Goal: Task Accomplishment & Management: Use online tool/utility

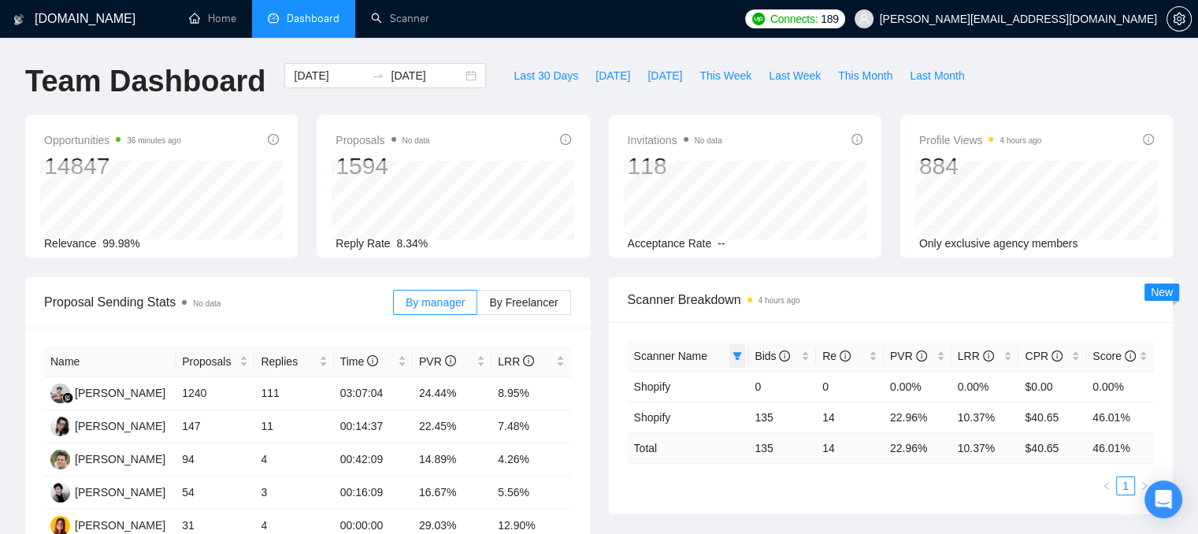
click at [742, 355] on span at bounding box center [737, 356] width 16 height 24
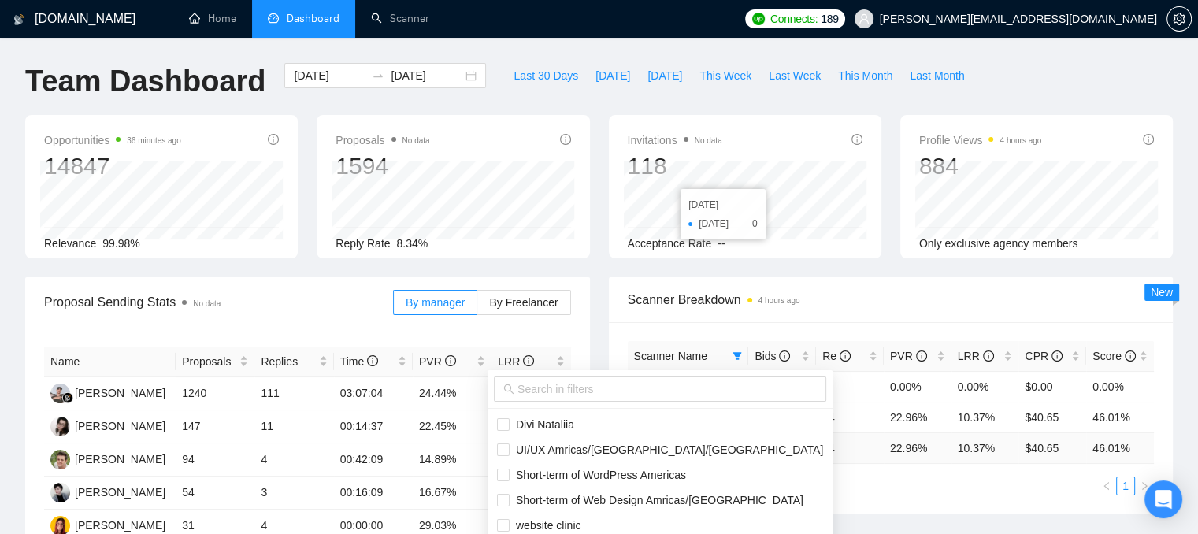
scroll to position [236, 0]
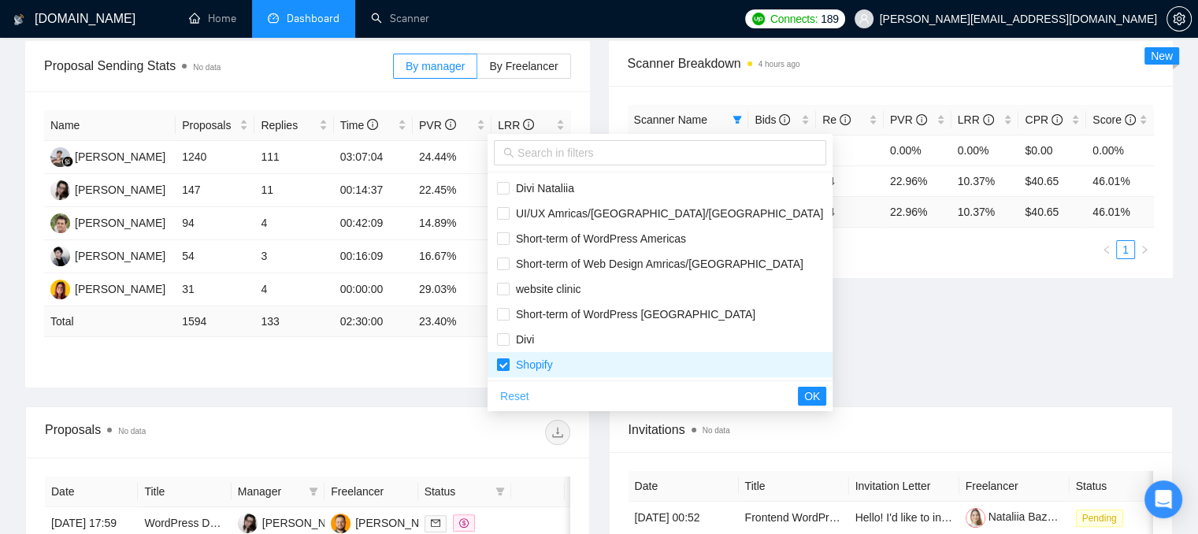
click at [513, 397] on span "Reset" at bounding box center [514, 395] width 29 height 17
checkbox input "false"
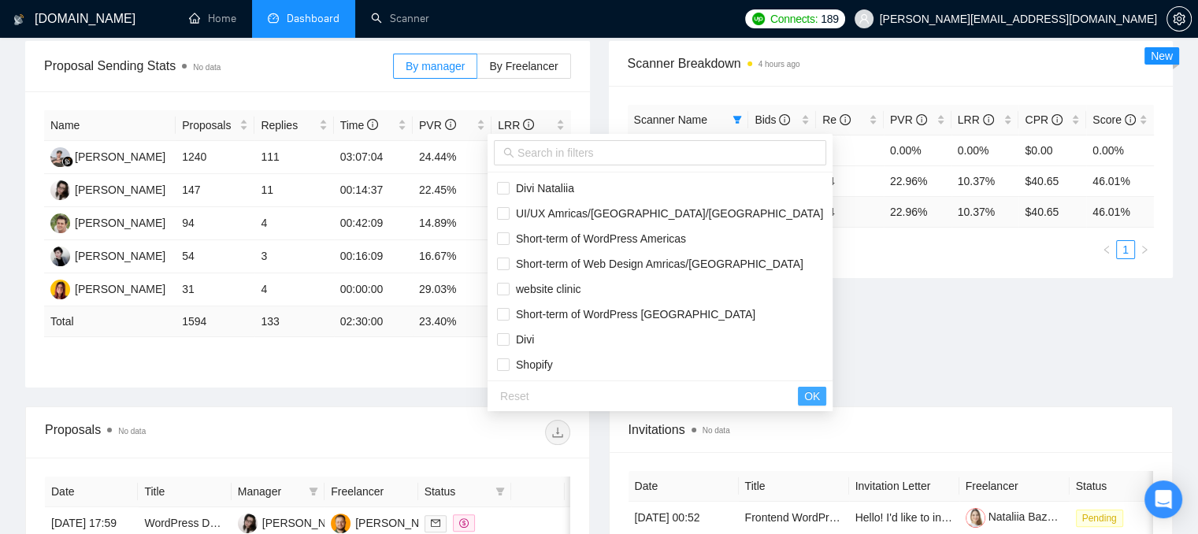
click at [804, 394] on span "OK" at bounding box center [812, 395] width 16 height 17
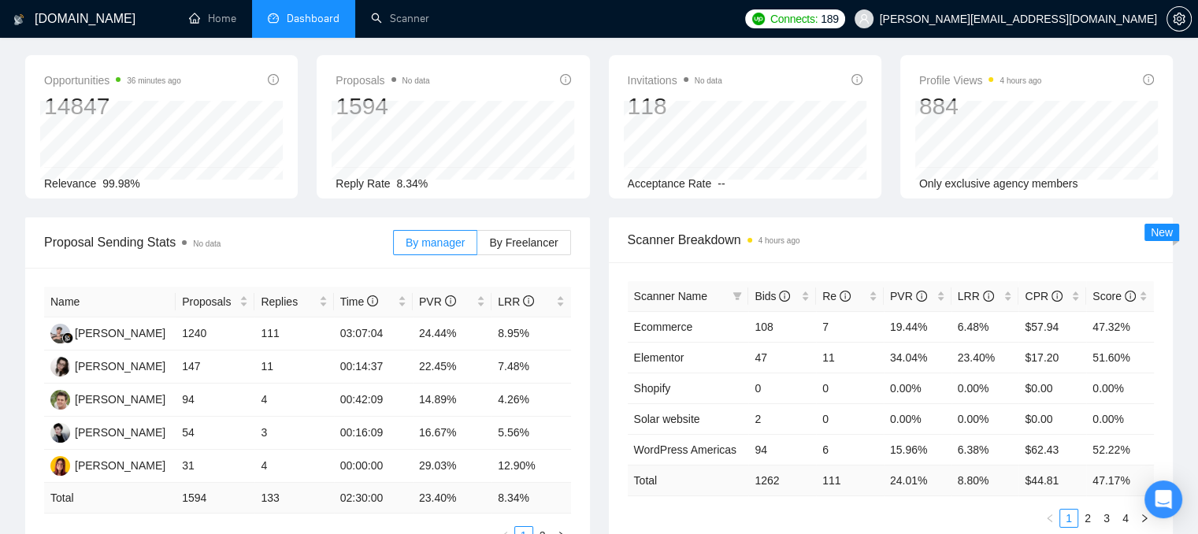
scroll to position [551, 0]
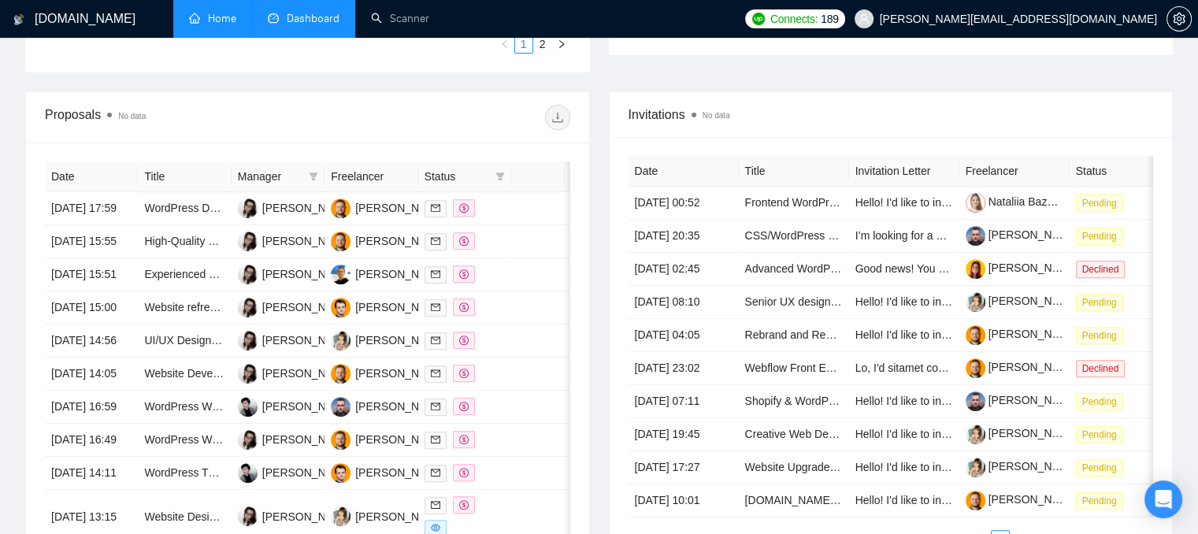
click at [229, 16] on link "Home" at bounding box center [212, 18] width 47 height 13
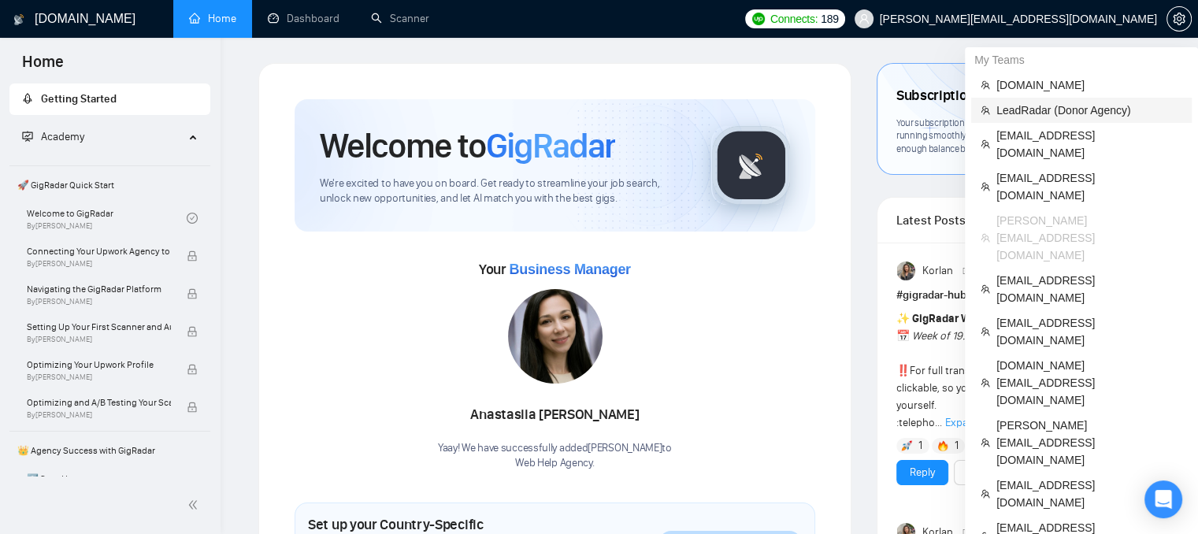
click at [1077, 106] on span "LeadRadar (Donor Agency)" at bounding box center [1089, 110] width 186 height 17
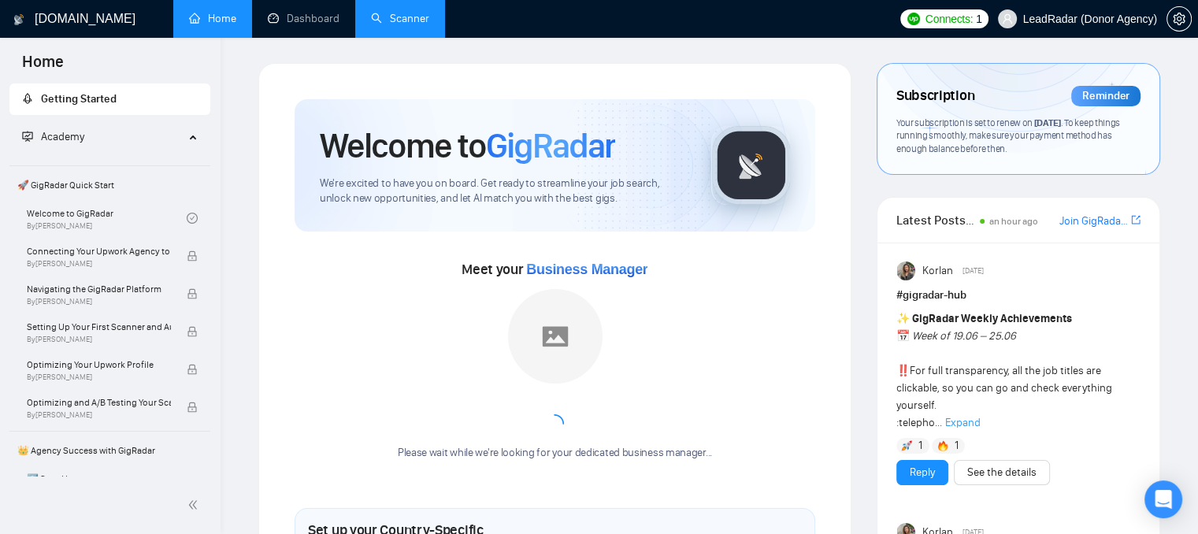
click at [421, 17] on link "Scanner" at bounding box center [400, 18] width 58 height 13
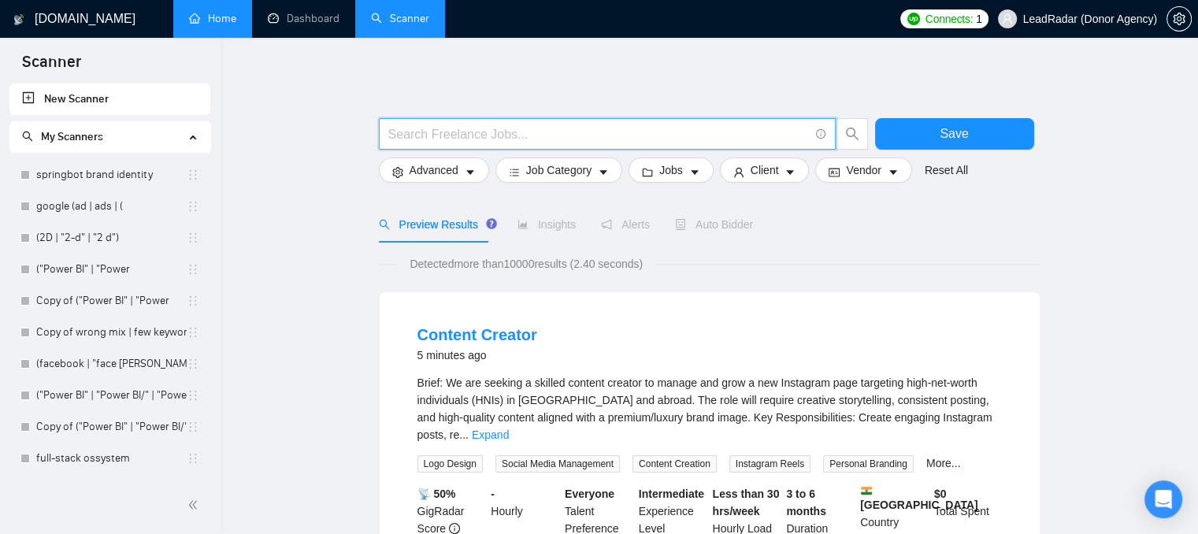
click at [412, 138] on input "text" at bounding box center [598, 134] width 420 height 20
type input "Г"
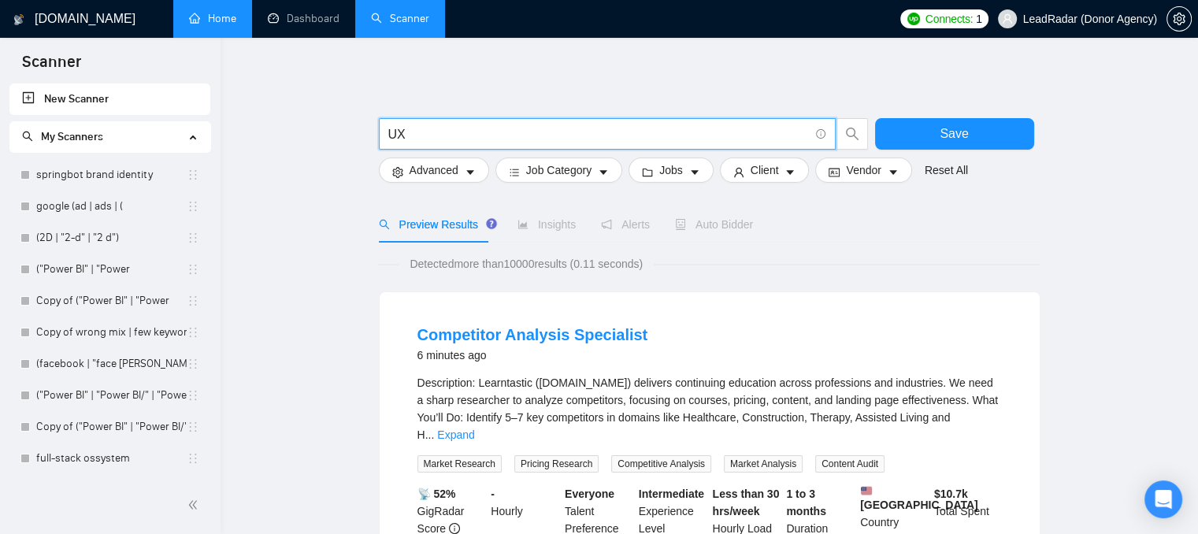
type input "U"
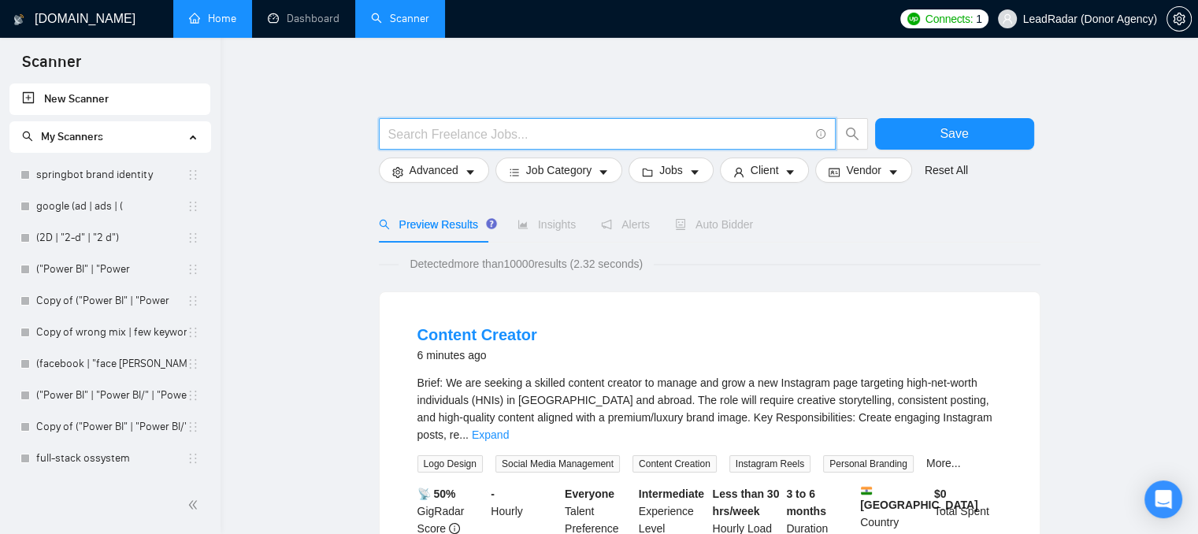
click at [391, 131] on input "text" at bounding box center [598, 134] width 420 height 20
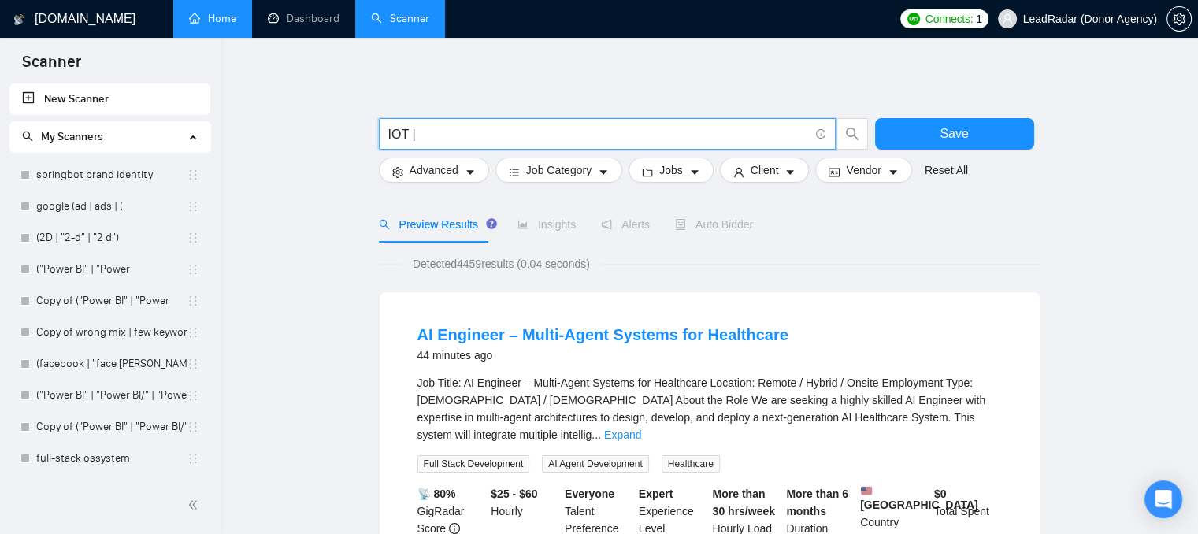
click at [400, 131] on input "IOT |" at bounding box center [598, 134] width 420 height 20
click at [406, 133] on input "IOT |" at bounding box center [598, 134] width 420 height 20
click at [387, 136] on span "IOT) |" at bounding box center [607, 133] width 457 height 31
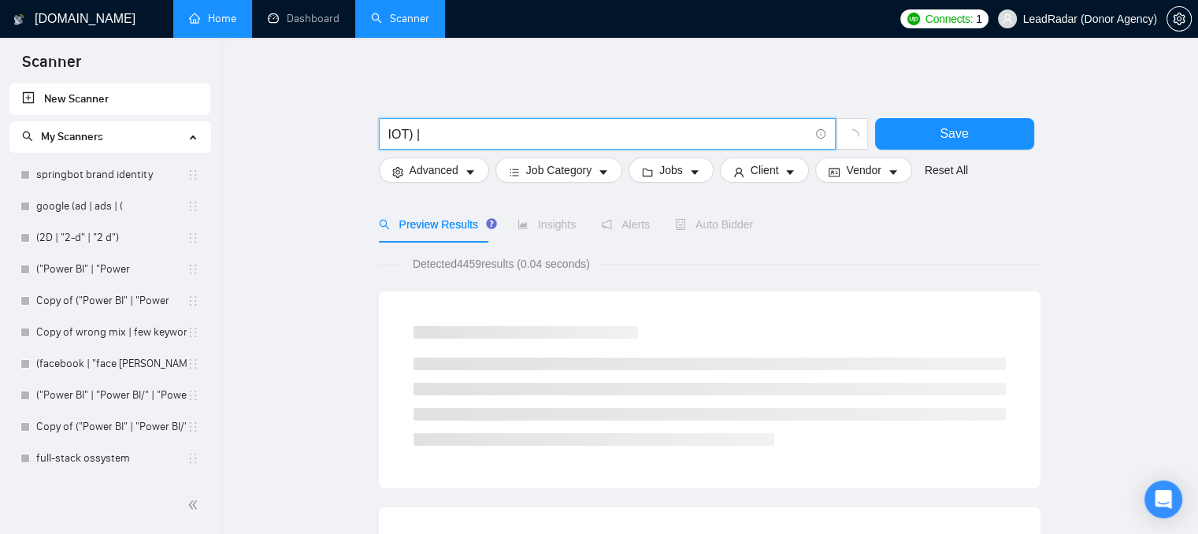
click at [389, 136] on input "IOT) |" at bounding box center [598, 134] width 420 height 20
click at [388, 136] on input "IOT) |" at bounding box center [598, 134] width 420 height 20
click at [470, 125] on input "(IOT) |" at bounding box center [598, 134] width 420 height 20
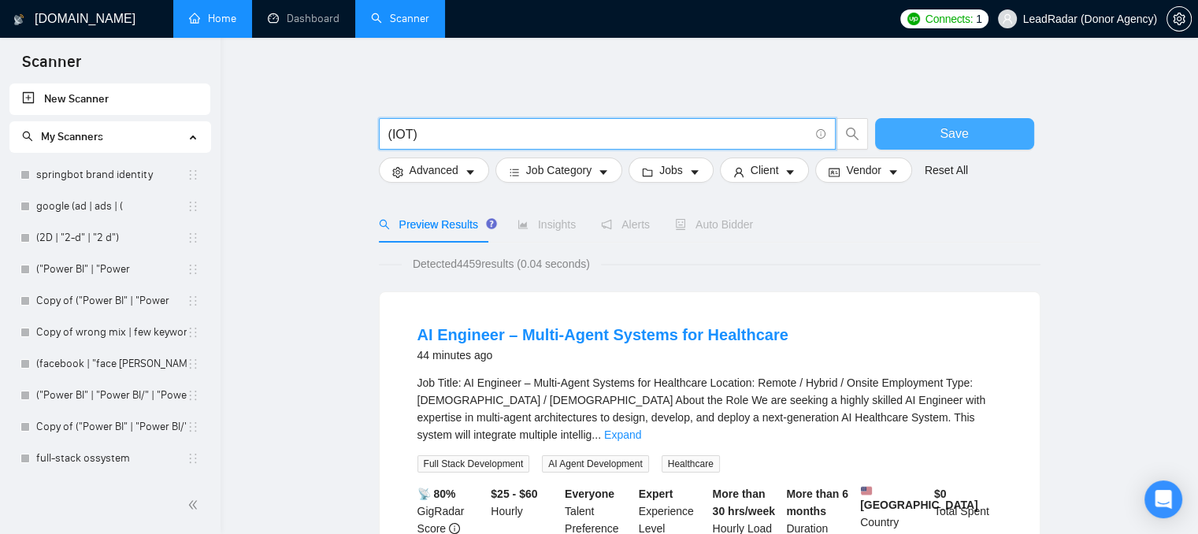
type input "(IOT)"
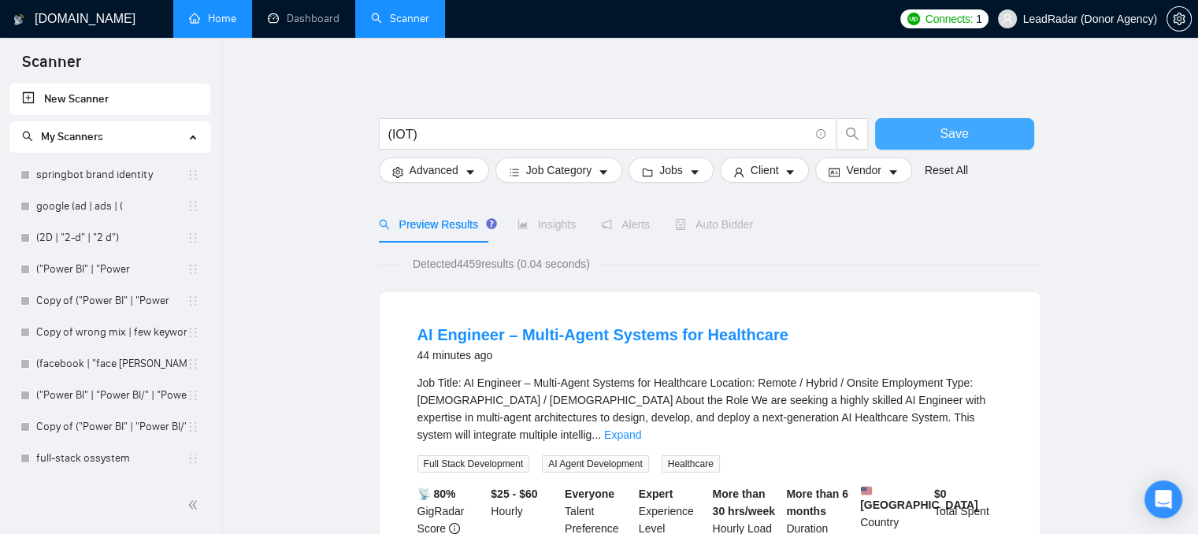
click at [916, 130] on button "Save" at bounding box center [954, 133] width 159 height 31
click at [889, 138] on button "Save" at bounding box center [954, 133] width 159 height 31
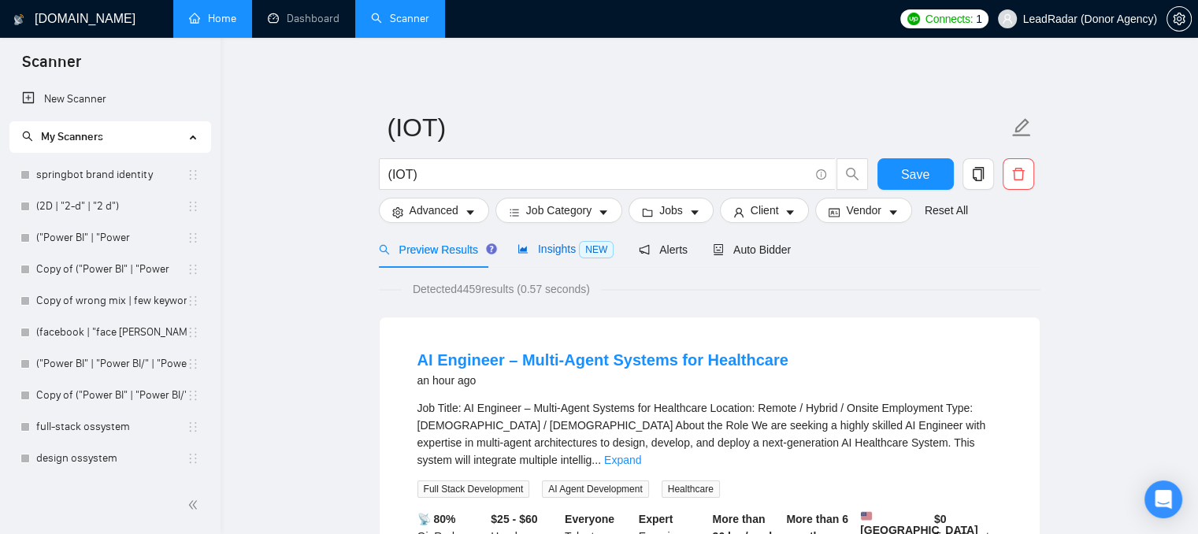
click at [540, 242] on span "Insights NEW" at bounding box center [565, 248] width 96 height 13
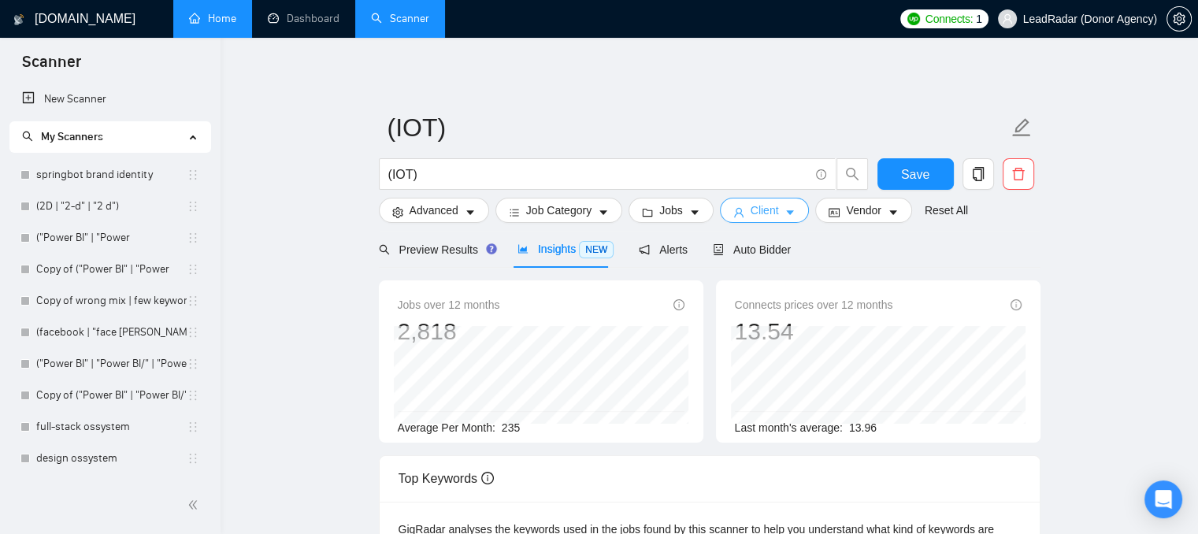
click at [776, 207] on button "Client" at bounding box center [765, 210] width 90 height 25
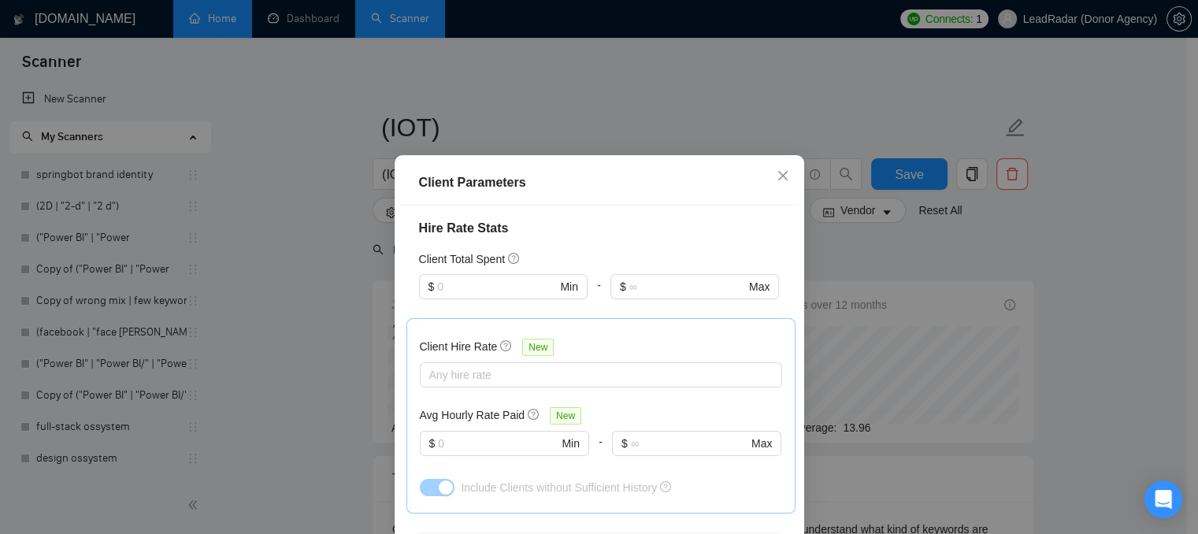
scroll to position [394, 0]
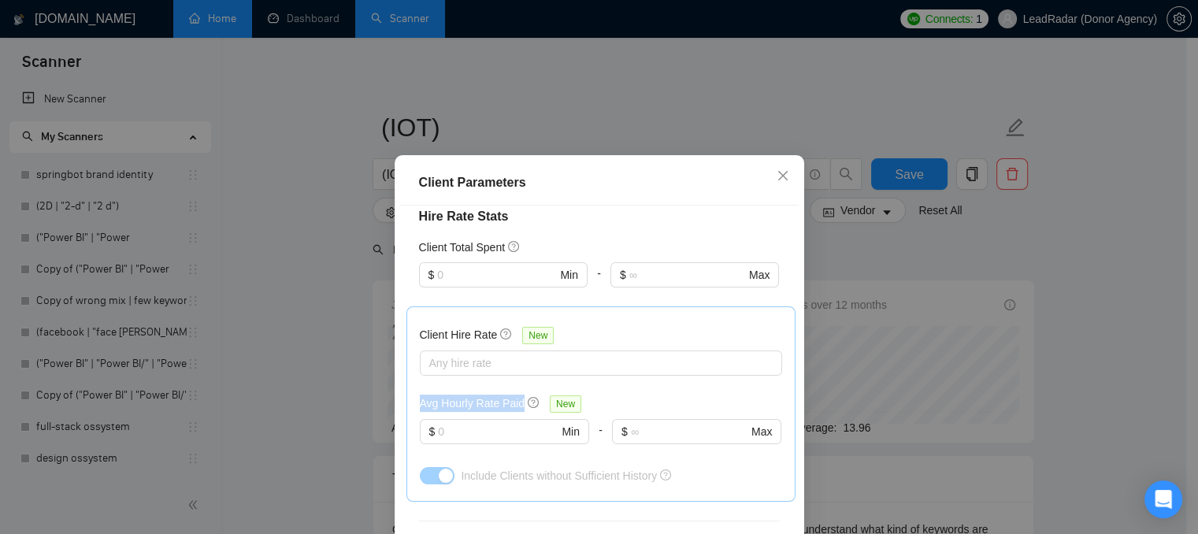
drag, startPoint x: 415, startPoint y: 407, endPoint x: 514, endPoint y: 405, distance: 99.2
click at [514, 405] on h5 "Avg Hourly Rate Paid" at bounding box center [473, 402] width 106 height 17
click at [502, 434] on input "text" at bounding box center [498, 431] width 120 height 17
drag, startPoint x: 437, startPoint y: 402, endPoint x: 476, endPoint y: 402, distance: 39.4
click at [476, 402] on h5 "Avg Hourly Rate Paid" at bounding box center [473, 402] width 106 height 17
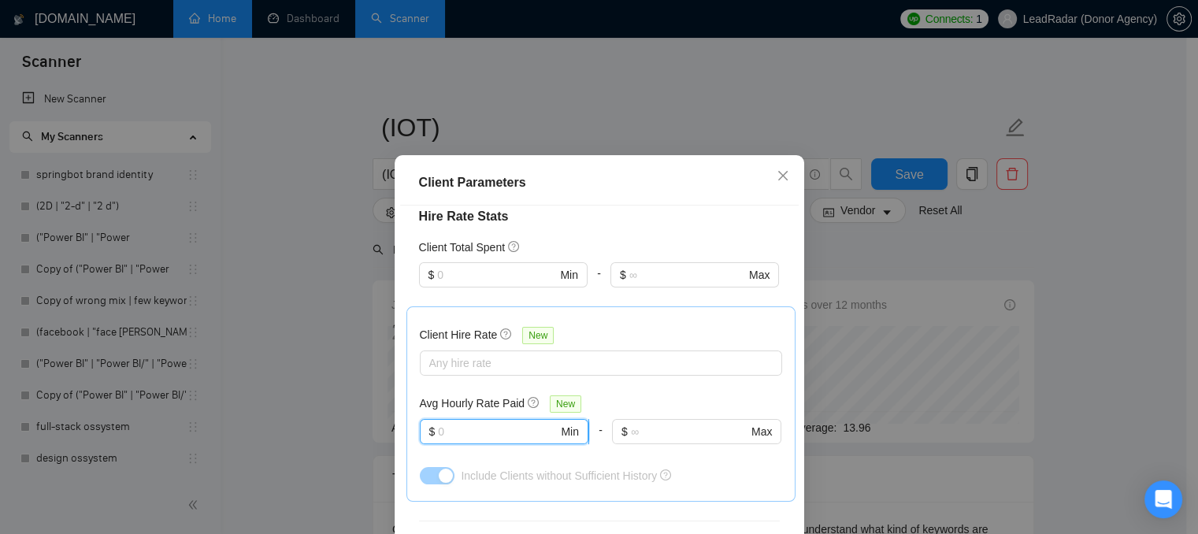
click at [489, 433] on input "text" at bounding box center [498, 431] width 120 height 17
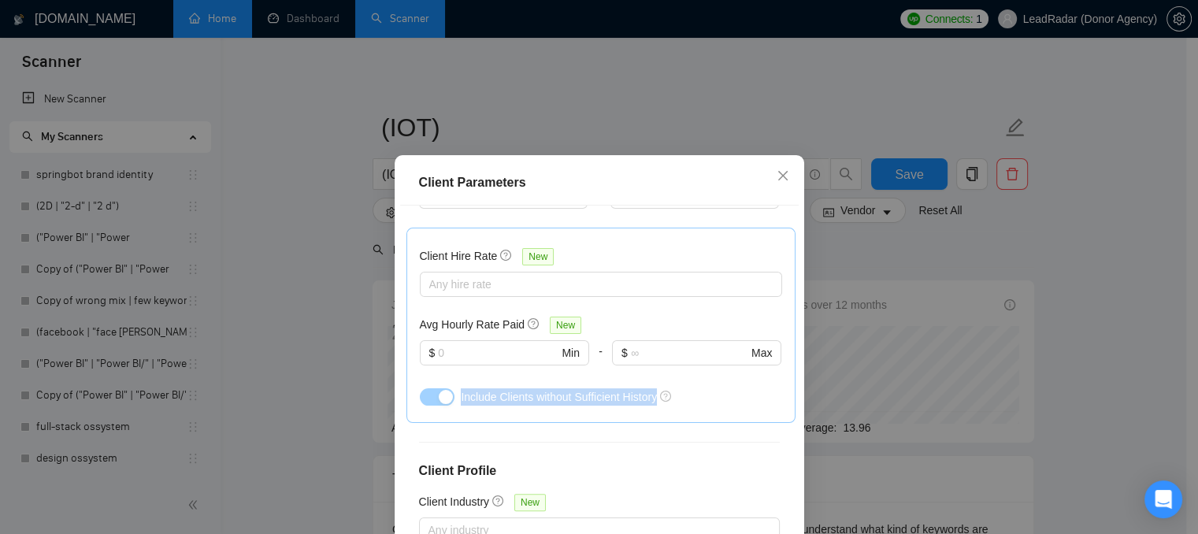
drag, startPoint x: 455, startPoint y: 398, endPoint x: 652, endPoint y: 393, distance: 196.9
click at [652, 393] on div "Include Clients without Sufficient History" at bounding box center [621, 396] width 320 height 17
click at [777, 176] on icon "close" at bounding box center [781, 175] width 9 height 9
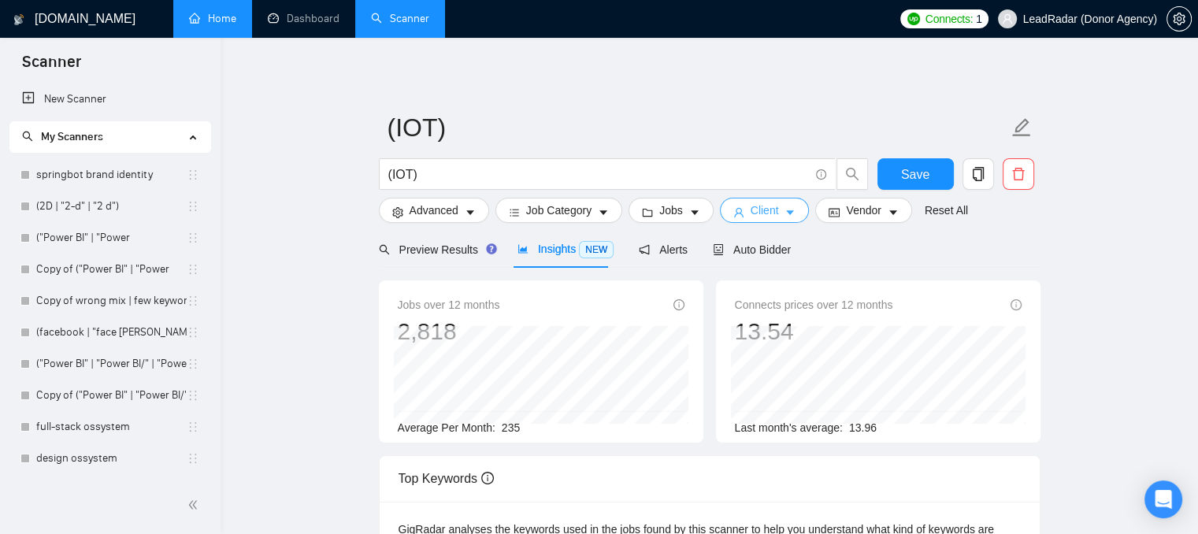
click at [740, 215] on button "Client" at bounding box center [765, 210] width 90 height 25
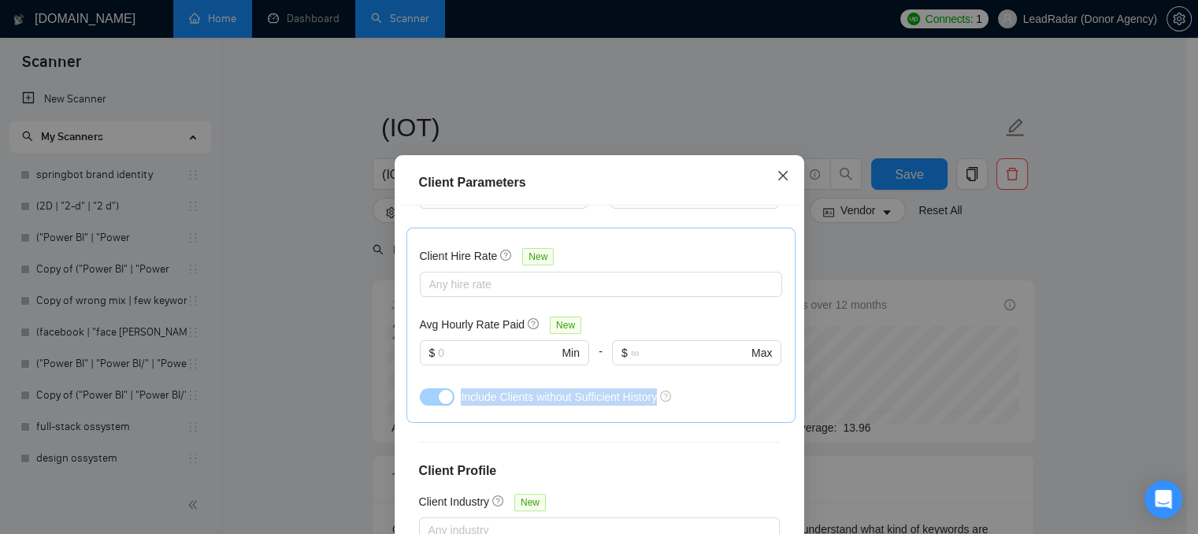
click at [768, 175] on span "Close" at bounding box center [782, 176] width 43 height 43
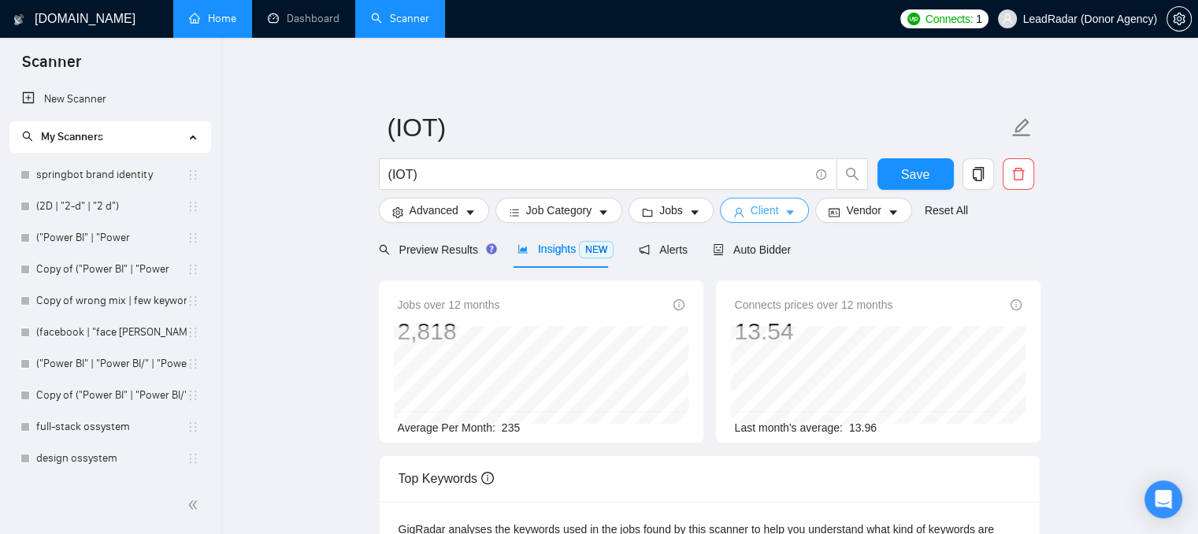
click at [764, 215] on span "Client" at bounding box center [764, 210] width 28 height 17
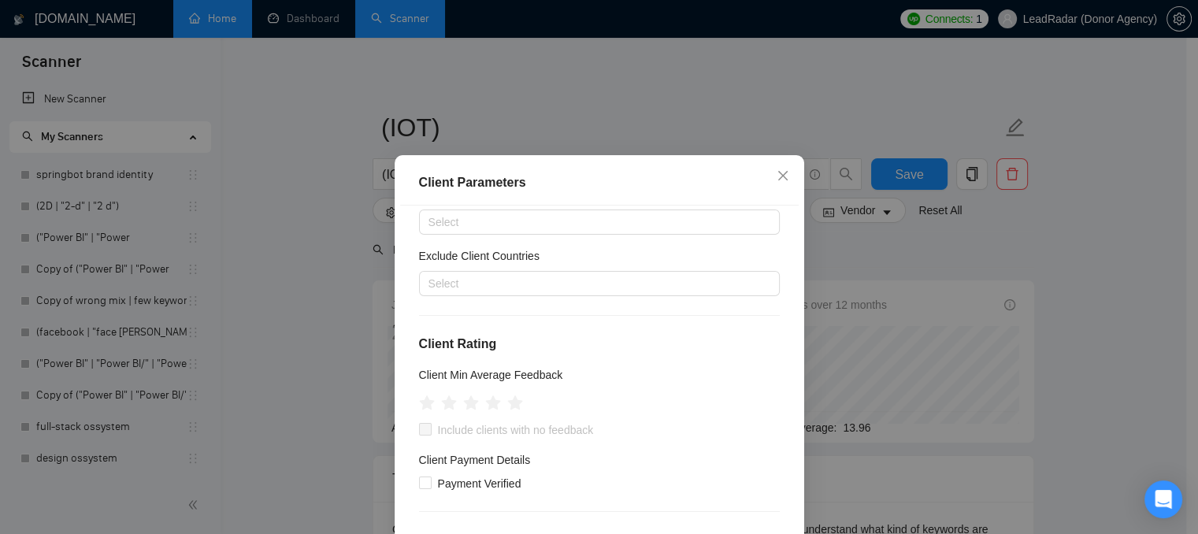
scroll to position [0, 0]
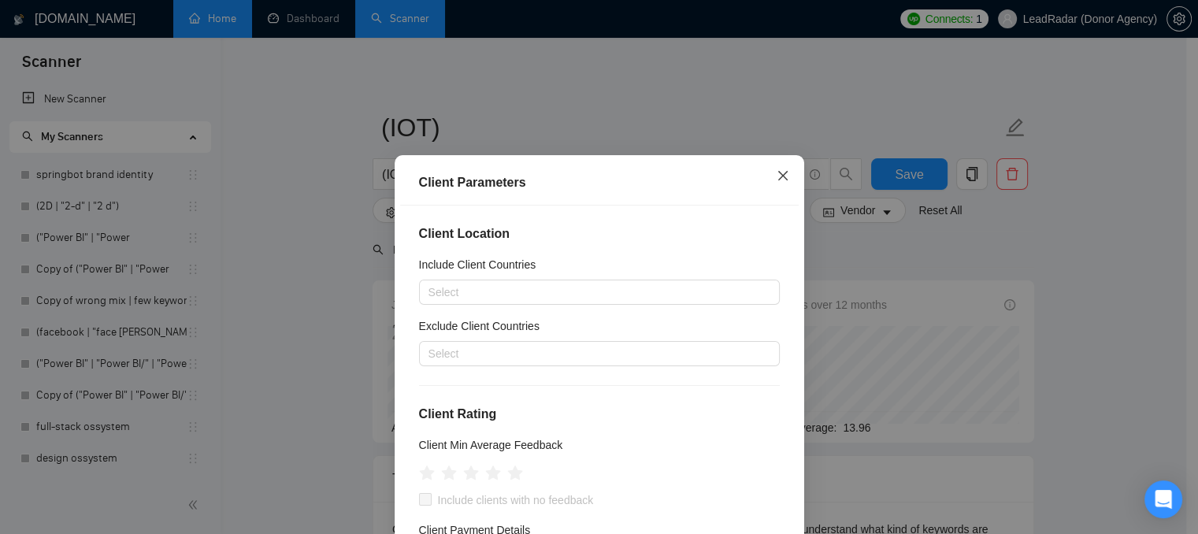
click at [776, 177] on icon "close" at bounding box center [782, 175] width 13 height 13
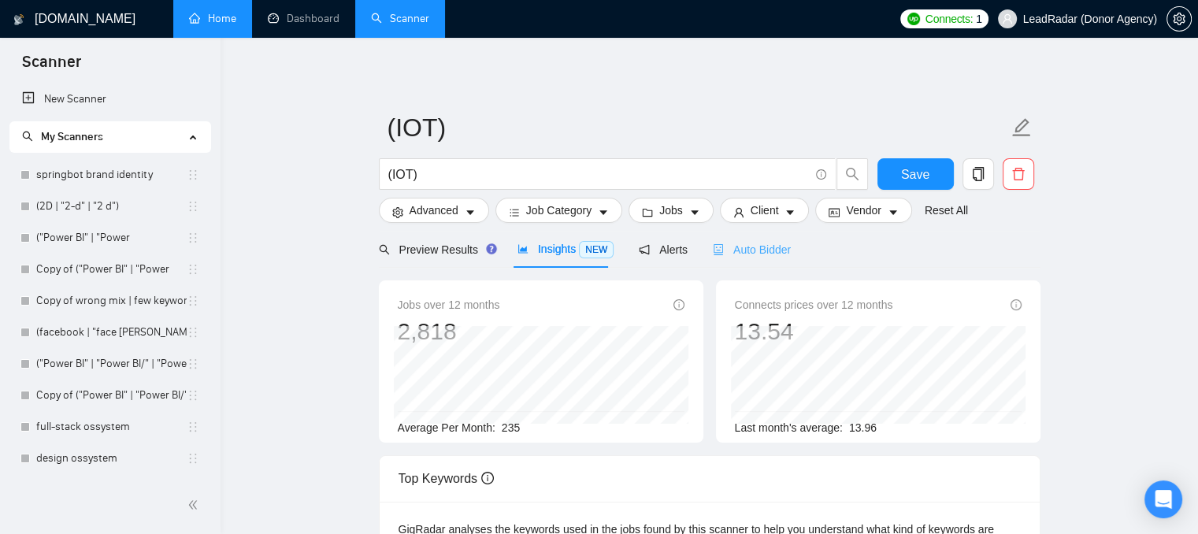
click at [734, 259] on div "Auto Bidder" at bounding box center [752, 249] width 78 height 37
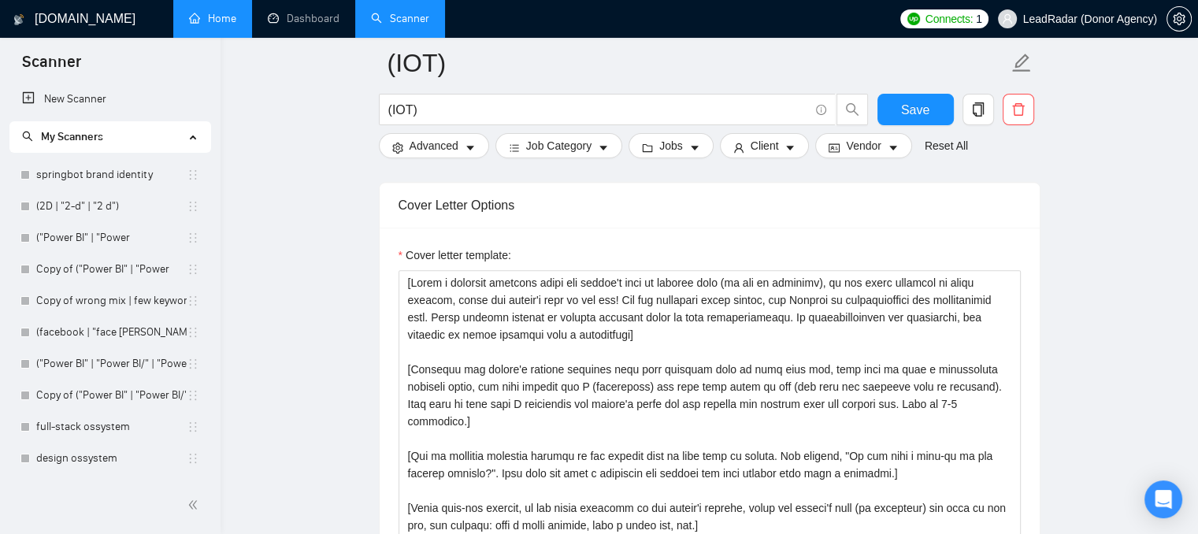
scroll to position [1653, 0]
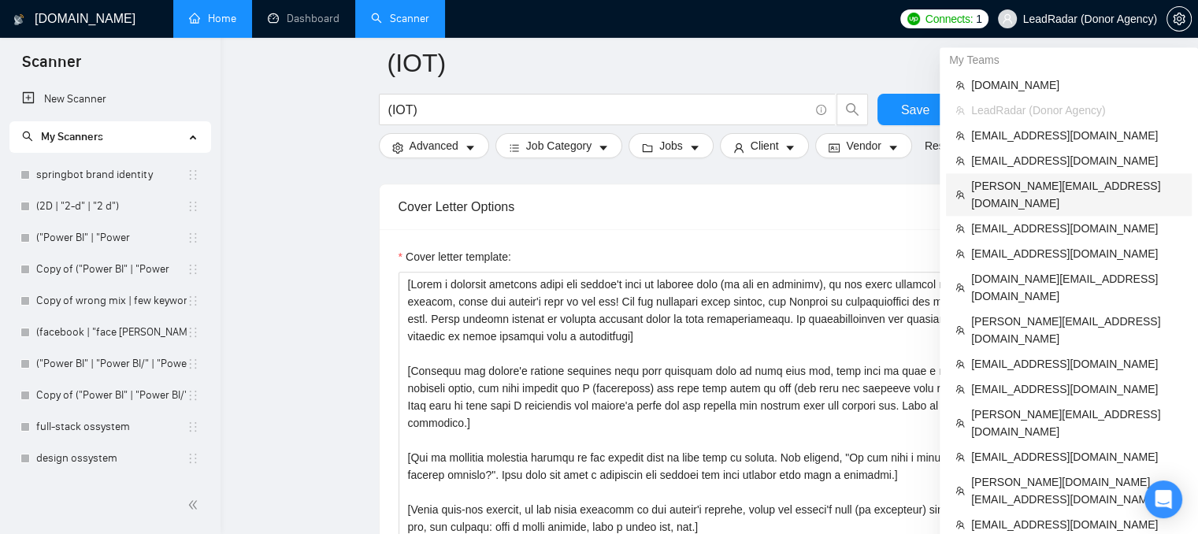
click at [1001, 193] on span "[PERSON_NAME][EMAIL_ADDRESS][DOMAIN_NAME]" at bounding box center [1076, 194] width 211 height 35
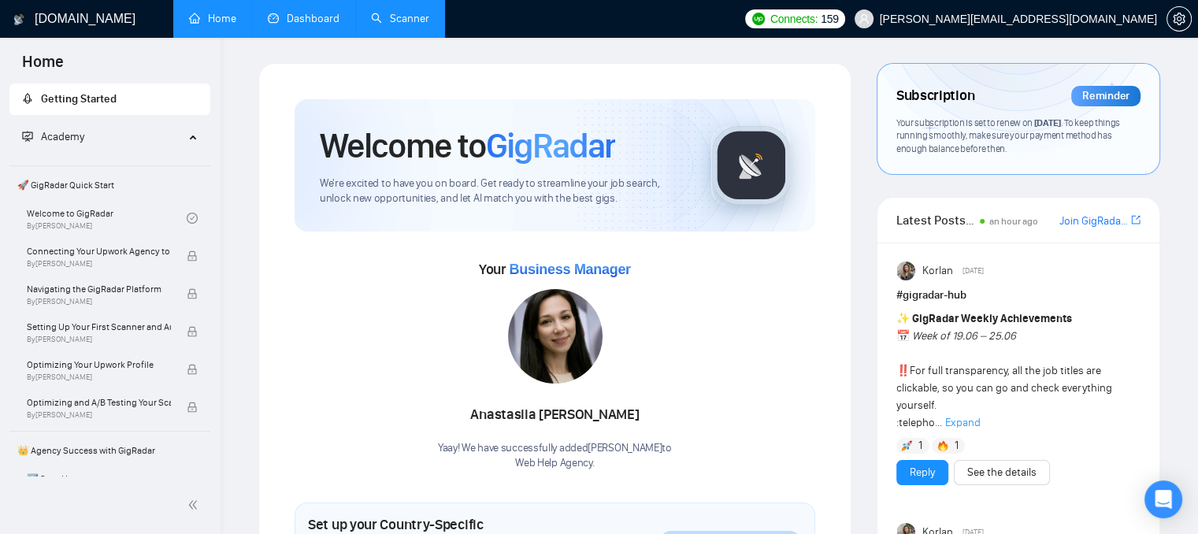
click at [271, 24] on link "Dashboard" at bounding box center [304, 18] width 72 height 13
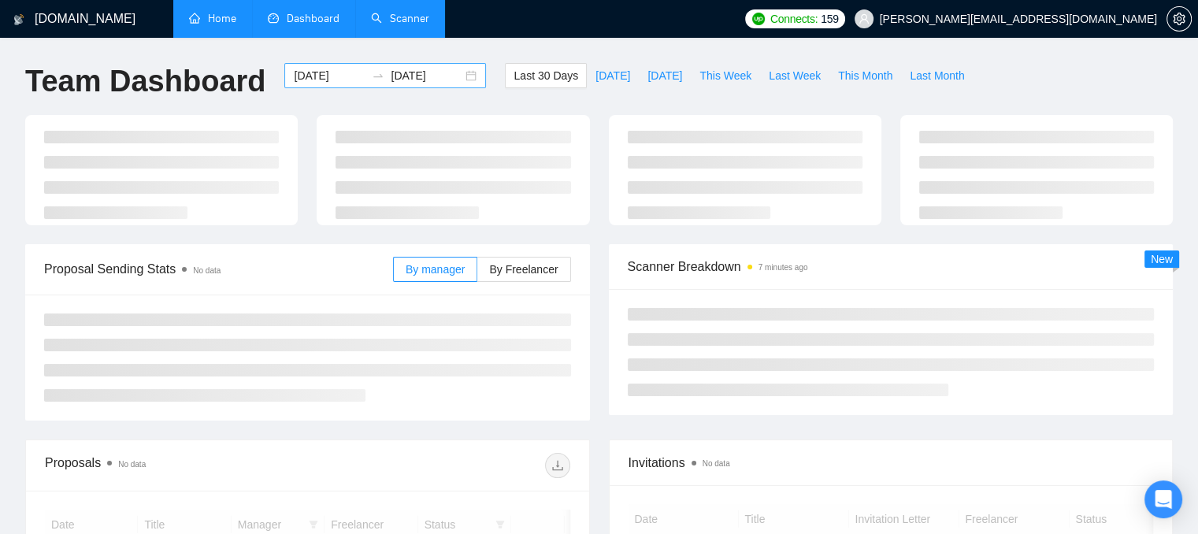
click at [302, 76] on input "[DATE]" at bounding box center [330, 75] width 72 height 17
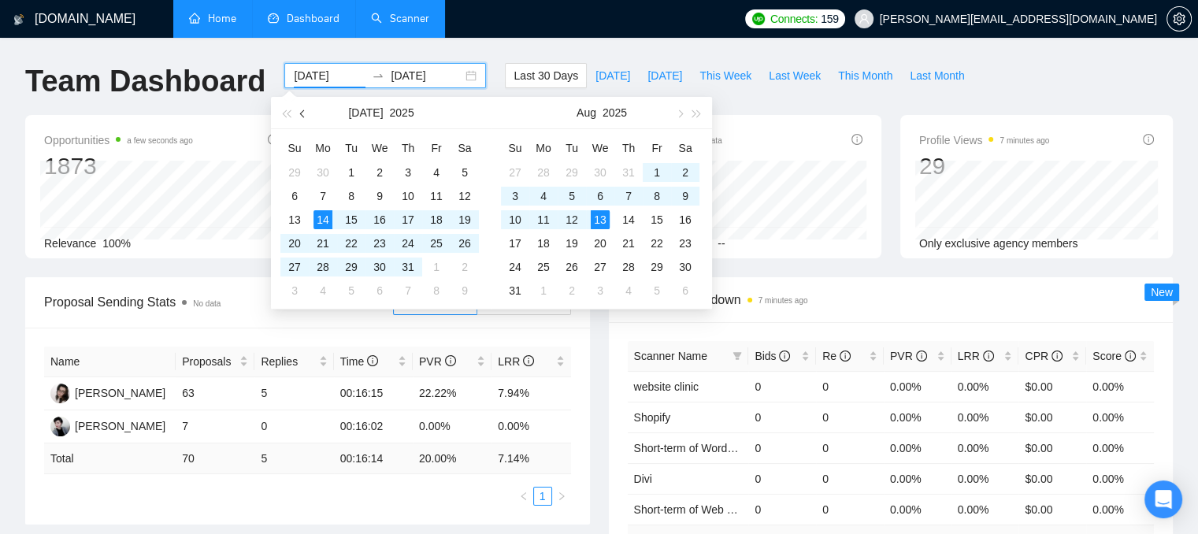
click at [302, 112] on span "button" at bounding box center [304, 113] width 8 height 8
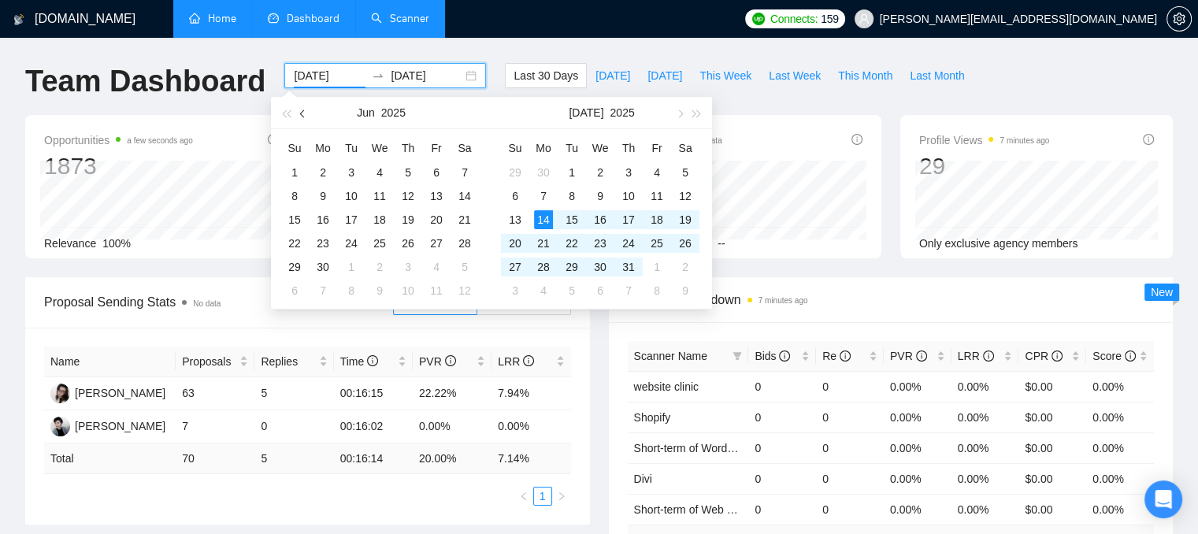
click at [302, 112] on span "button" at bounding box center [304, 113] width 8 height 8
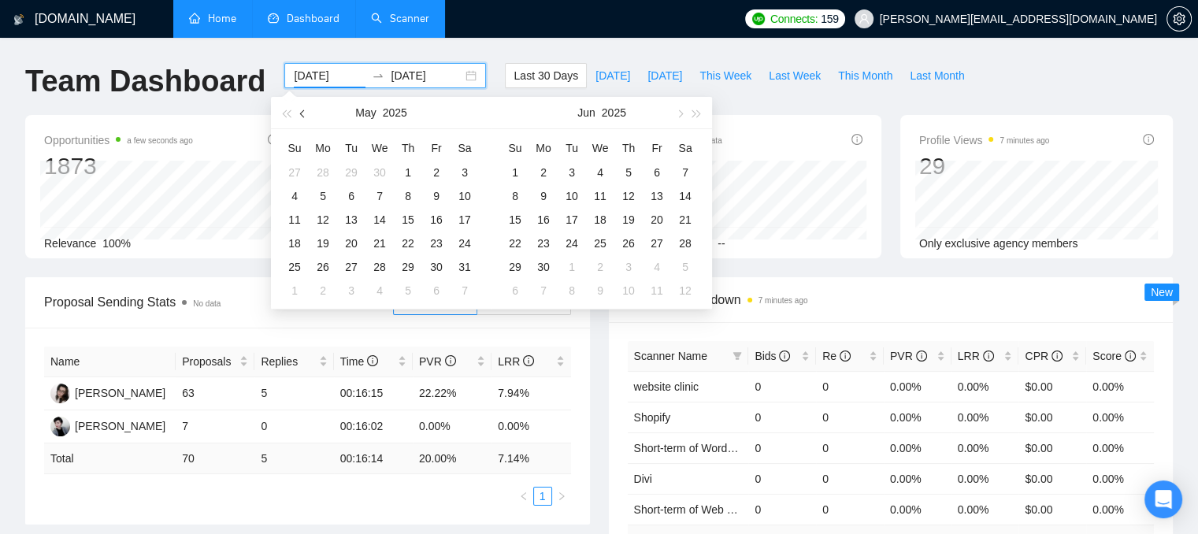
click at [302, 112] on span "button" at bounding box center [304, 113] width 8 height 8
type input "[DATE]"
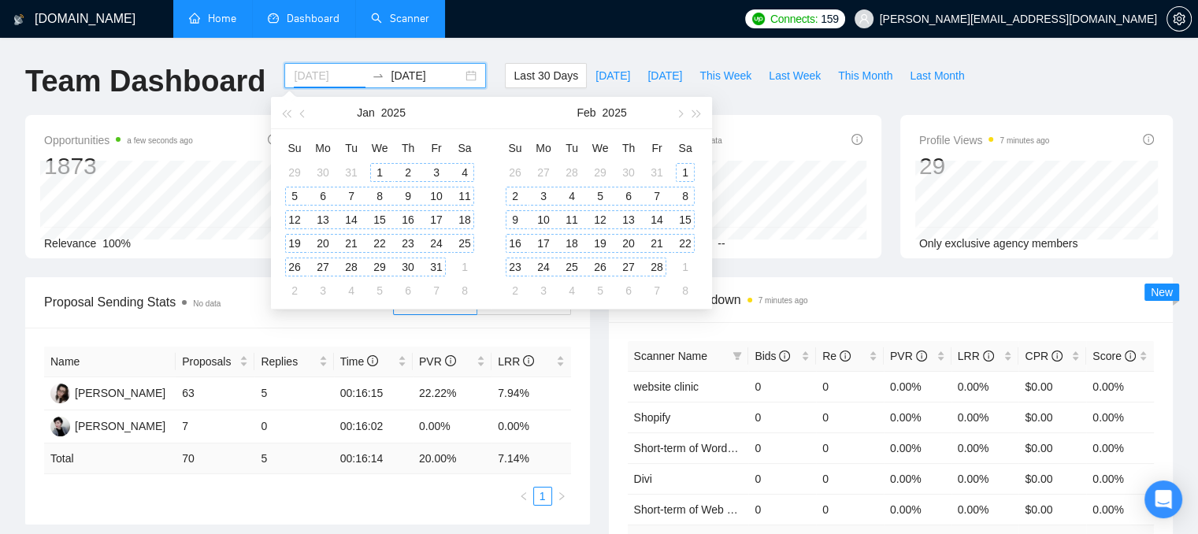
click at [379, 167] on div "1" at bounding box center [379, 172] width 19 height 19
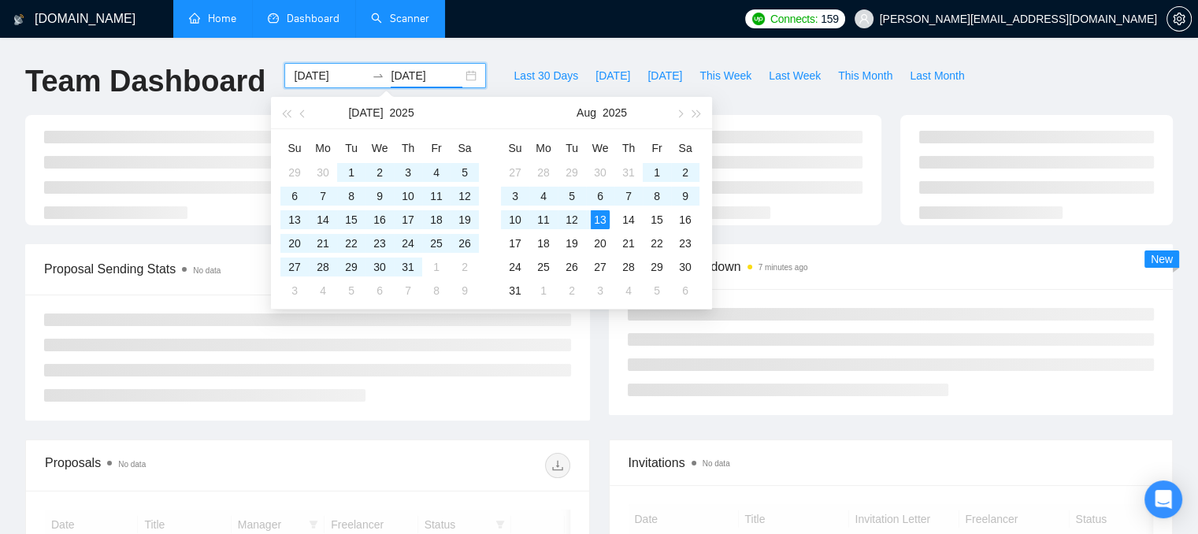
click at [205, 102] on div "Team Dashboard" at bounding box center [145, 89] width 259 height 52
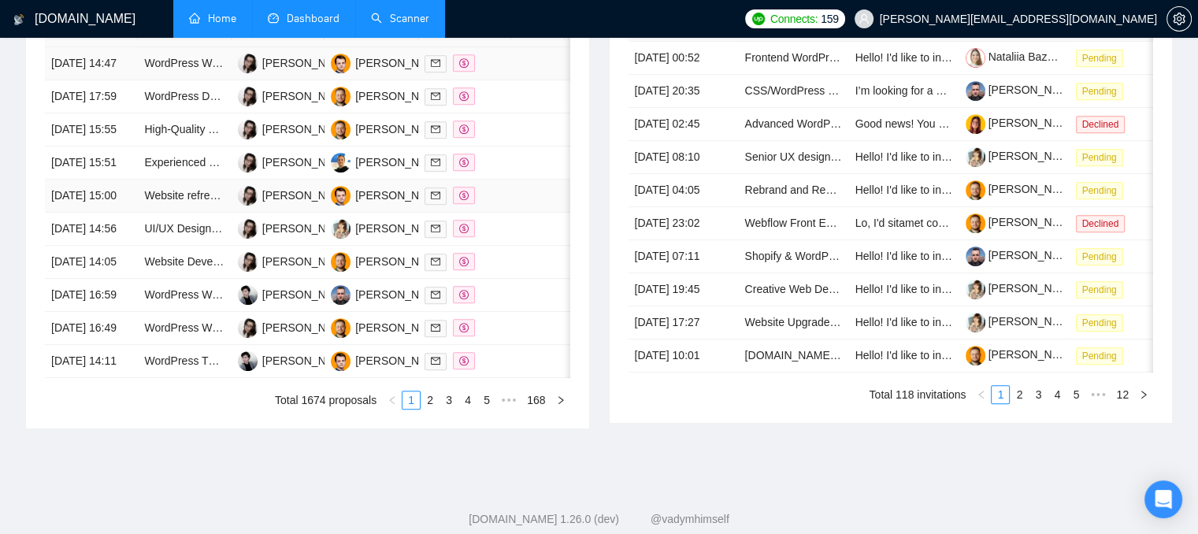
scroll to position [577, 0]
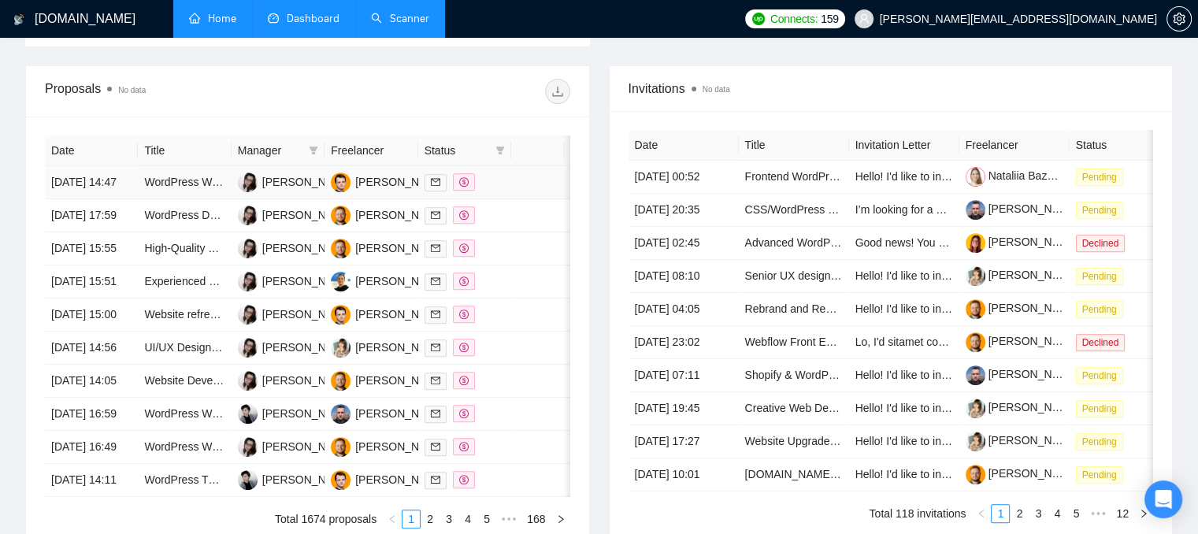
click at [504, 194] on td at bounding box center [464, 182] width 93 height 33
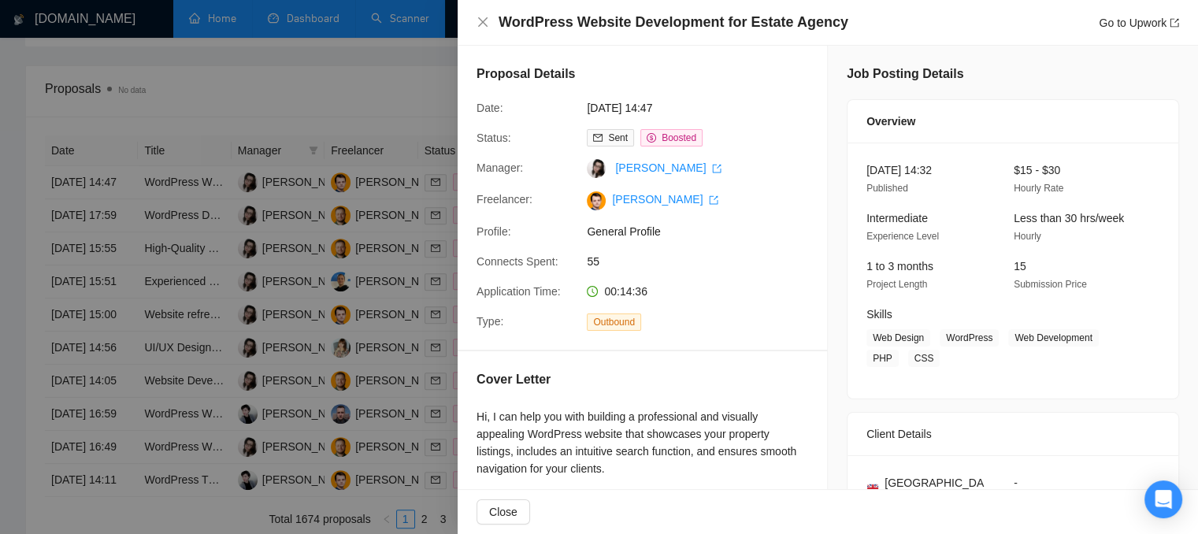
scroll to position [157, 0]
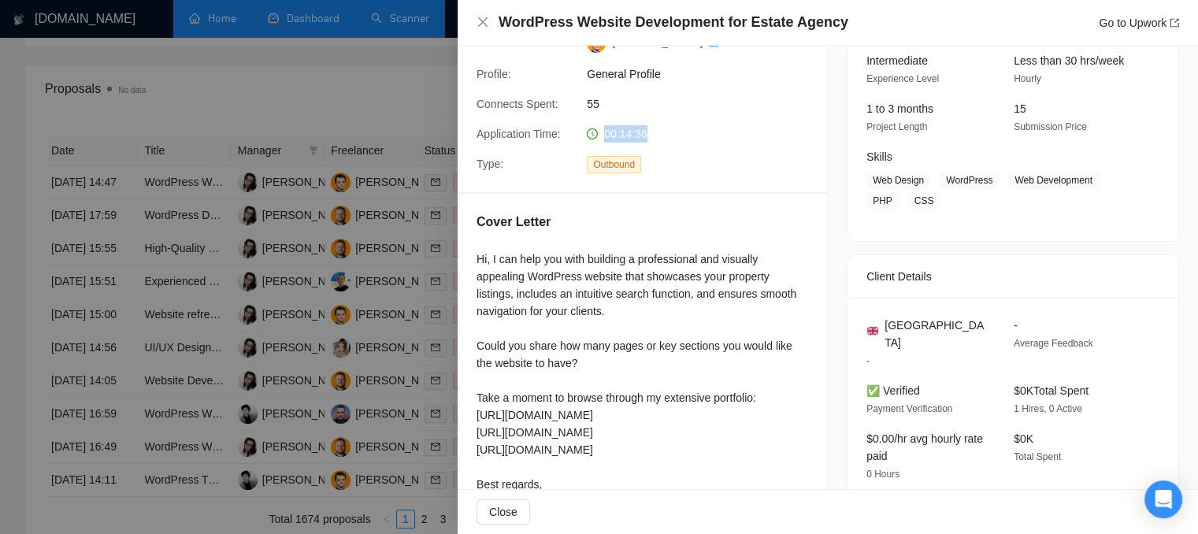
drag, startPoint x: 649, startPoint y: 133, endPoint x: 600, endPoint y: 135, distance: 48.9
click at [600, 135] on div "00:14:36" at bounding box center [663, 133] width 166 height 17
click at [479, 23] on icon "close" at bounding box center [482, 22] width 13 height 13
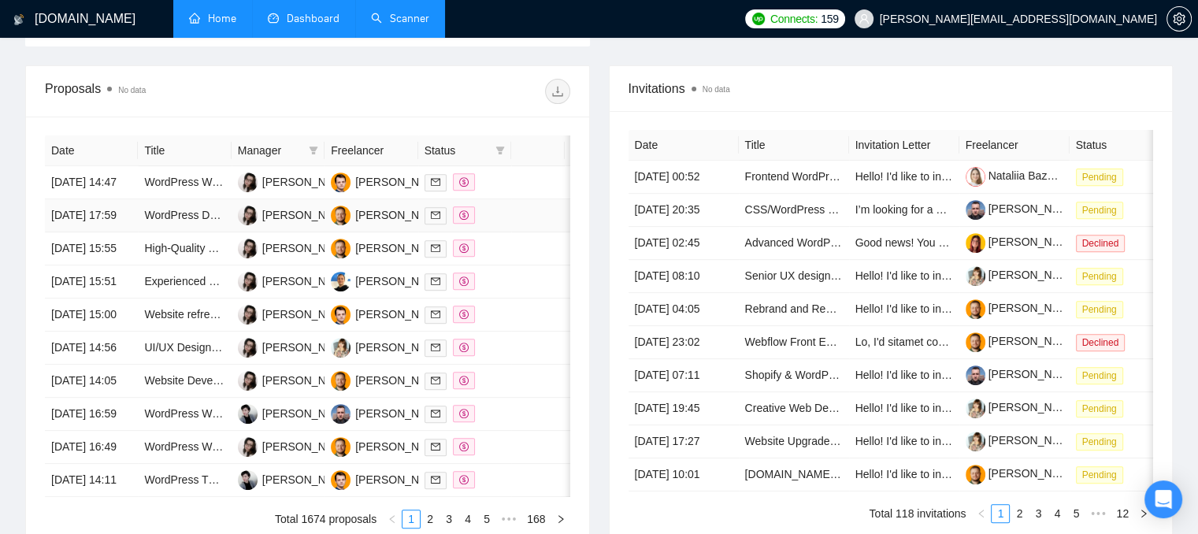
click at [502, 232] on td at bounding box center [464, 215] width 93 height 33
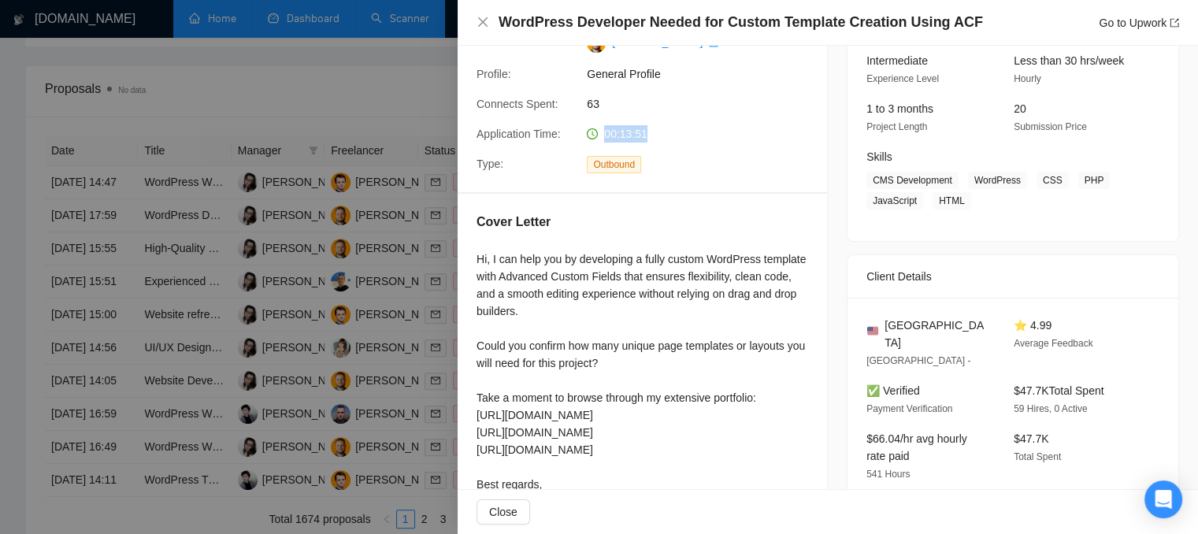
drag, startPoint x: 645, startPoint y: 137, endPoint x: 600, endPoint y: 139, distance: 44.9
click at [600, 139] on div "00:13:51" at bounding box center [663, 133] width 166 height 17
click at [482, 24] on icon "close" at bounding box center [482, 22] width 13 height 13
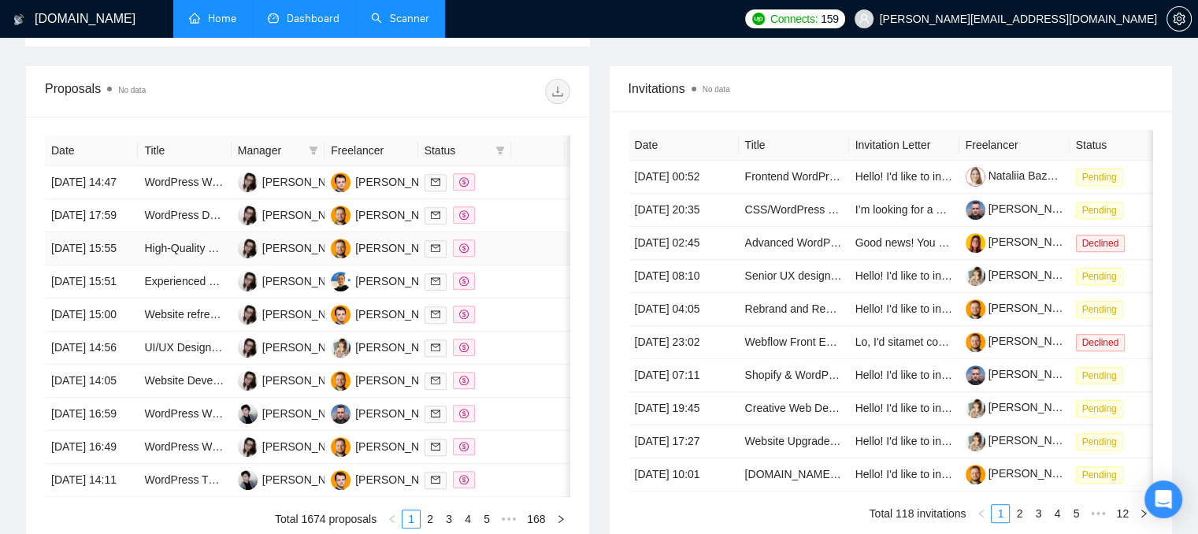
click at [492, 265] on td at bounding box center [464, 248] width 93 height 33
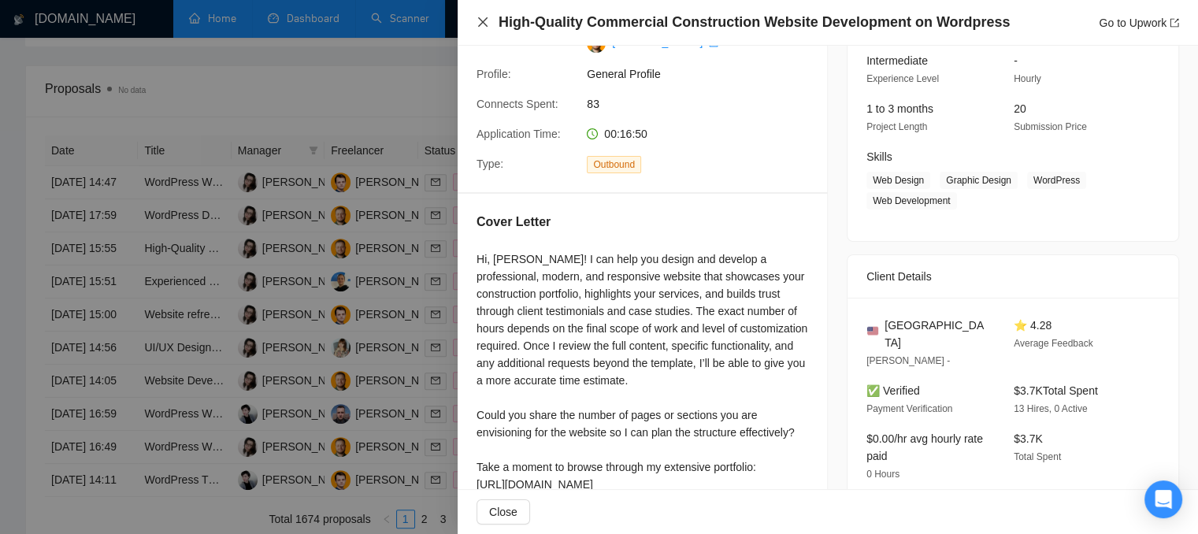
click at [479, 26] on icon "close" at bounding box center [482, 22] width 13 height 13
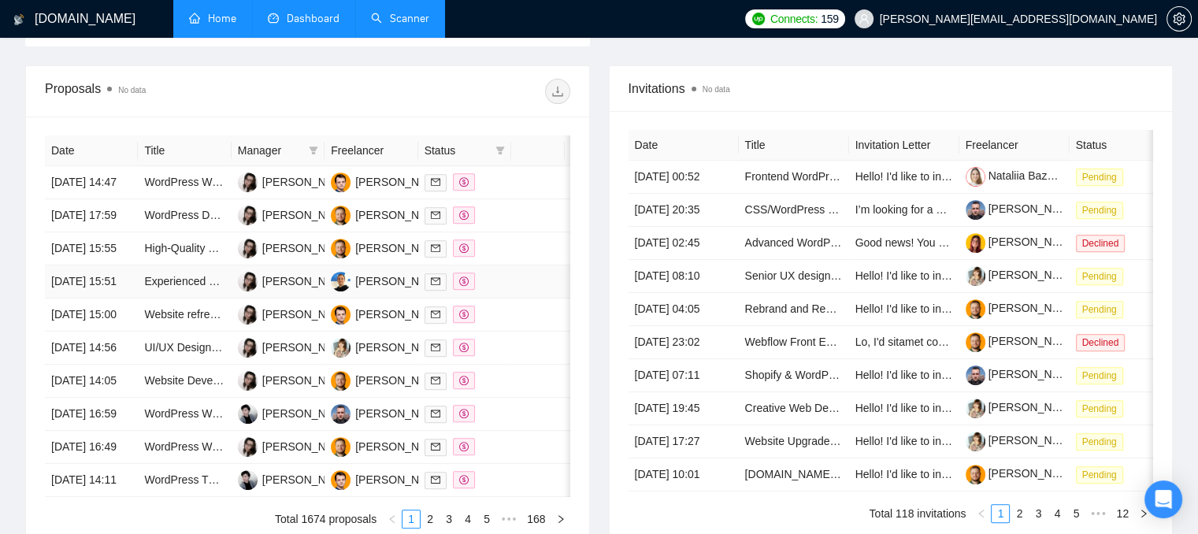
click at [504, 291] on div at bounding box center [464, 281] width 80 height 18
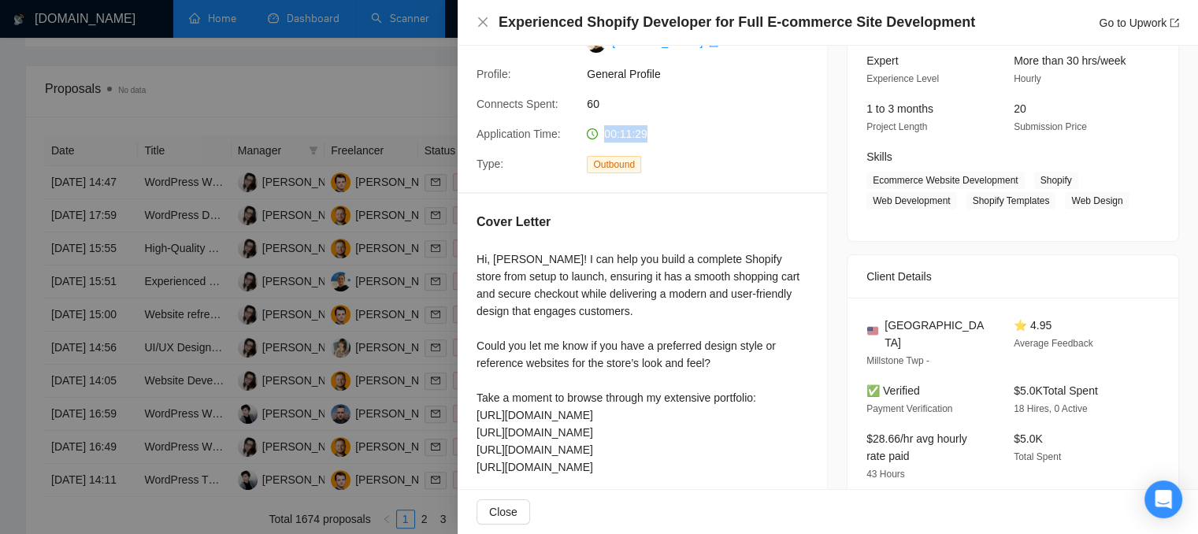
drag, startPoint x: 638, startPoint y: 138, endPoint x: 604, endPoint y: 139, distance: 33.9
click at [604, 139] on div "00:11:29" at bounding box center [663, 133] width 166 height 17
click at [482, 25] on icon "close" at bounding box center [482, 22] width 13 height 13
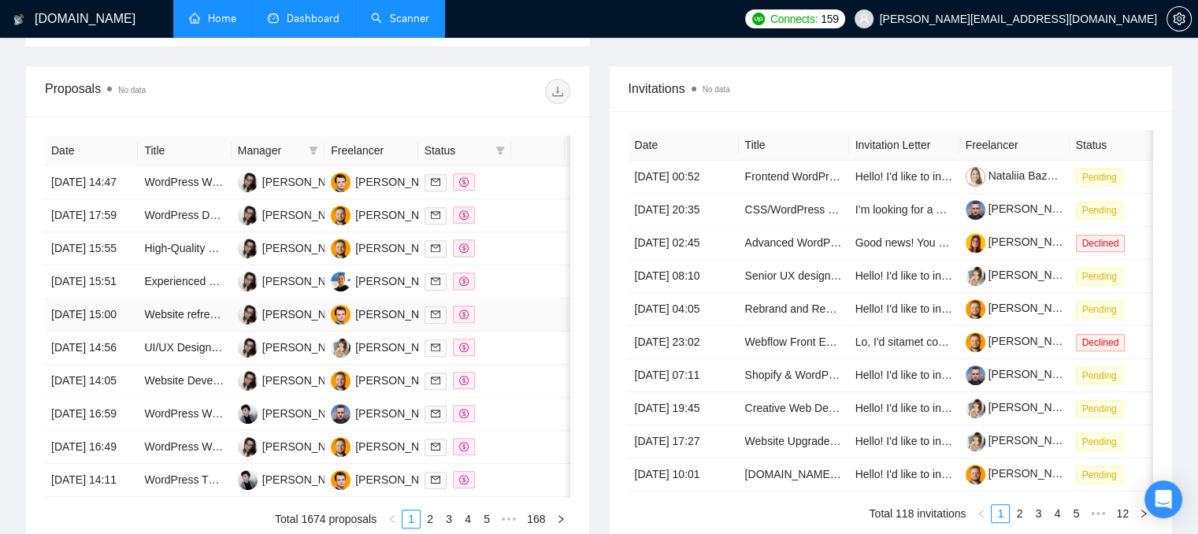
click at [503, 324] on div at bounding box center [464, 314] width 80 height 18
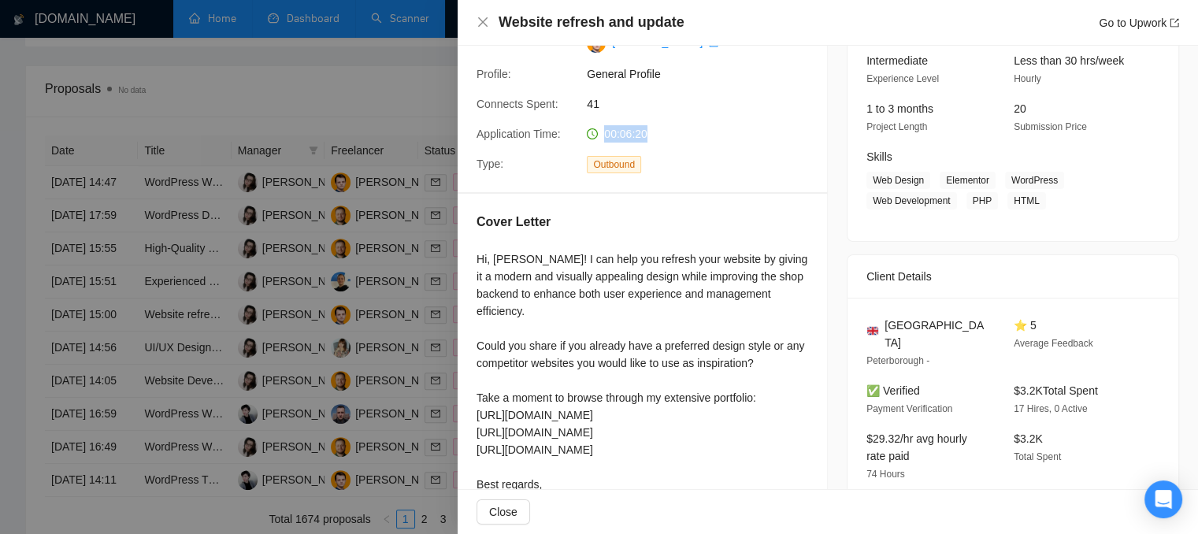
drag, startPoint x: 650, startPoint y: 135, endPoint x: 602, endPoint y: 138, distance: 48.1
click at [602, 138] on div "00:06:20" at bounding box center [663, 133] width 166 height 17
click at [480, 26] on icon "close" at bounding box center [482, 22] width 13 height 13
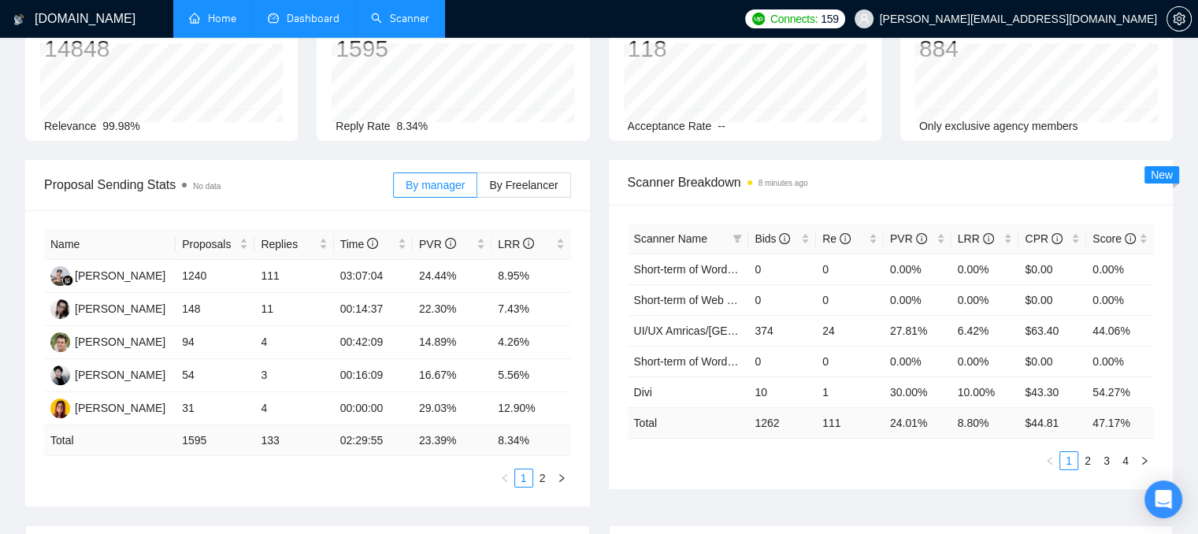
scroll to position [105, 0]
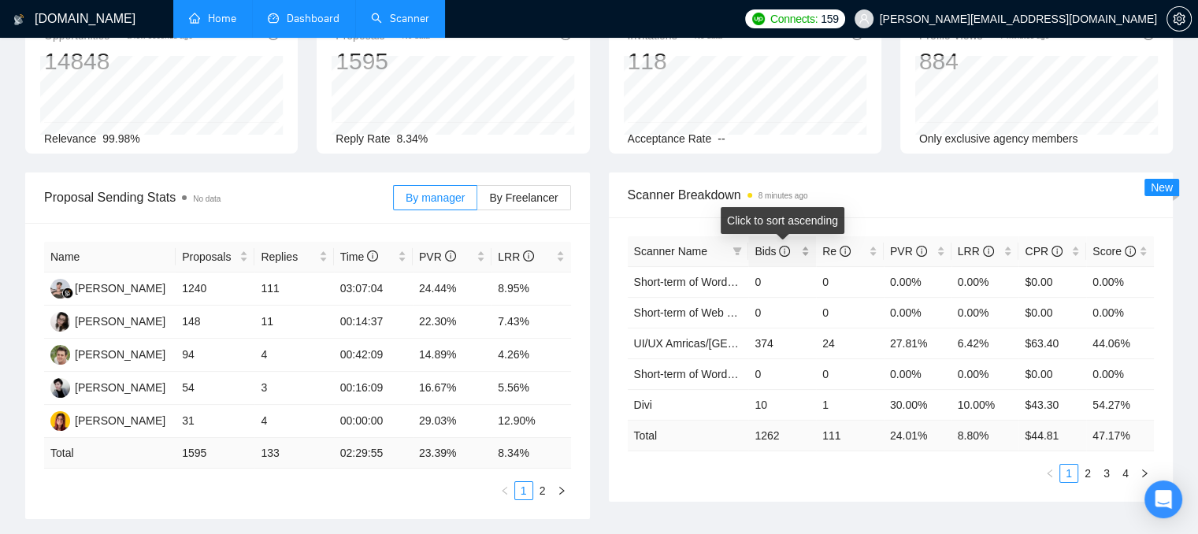
click at [805, 253] on div "Bids" at bounding box center [781, 250] width 55 height 17
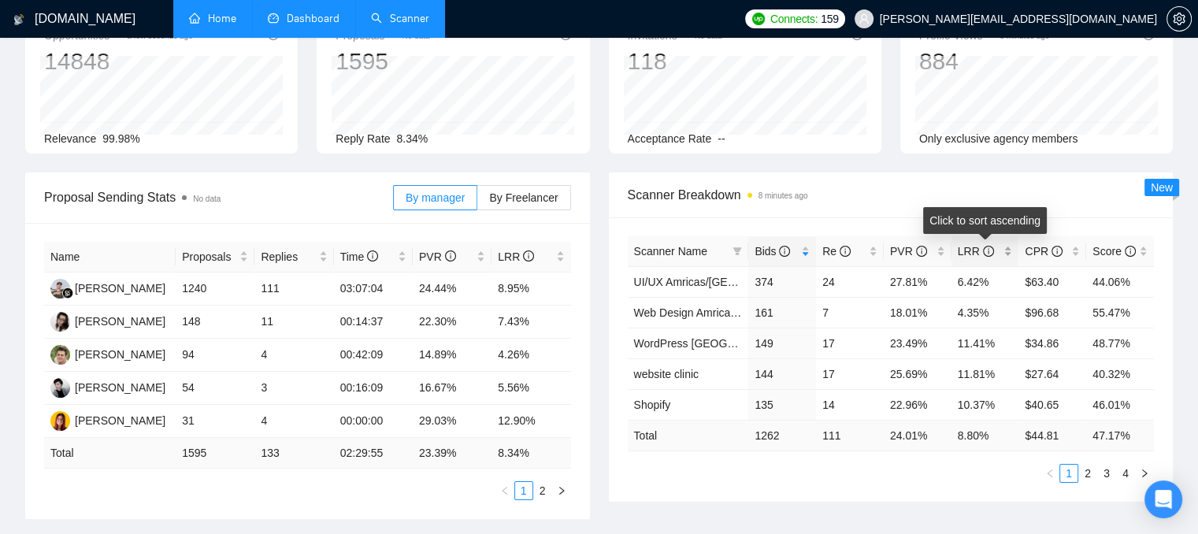
click at [1007, 250] on div "LRR" at bounding box center [984, 250] width 55 height 17
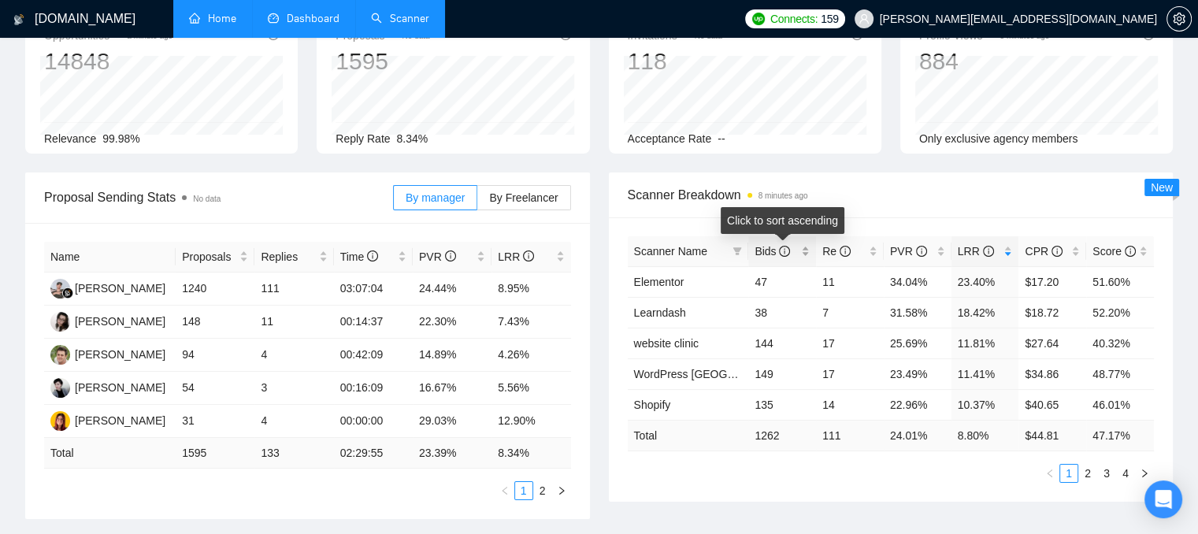
click at [805, 250] on div "Bids" at bounding box center [781, 250] width 55 height 17
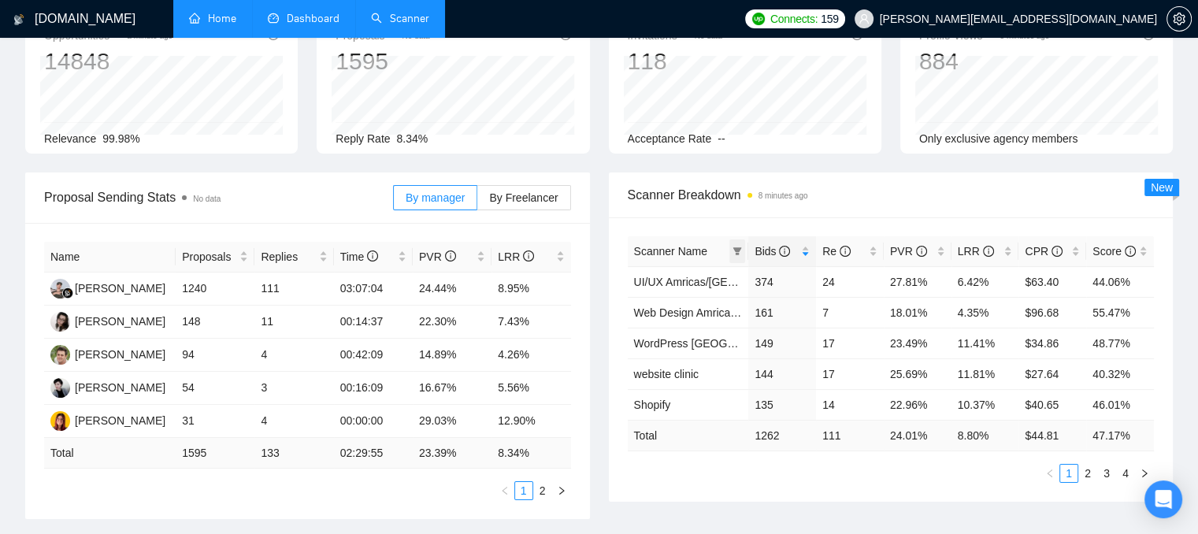
click at [737, 250] on icon "filter" at bounding box center [737, 251] width 9 height 8
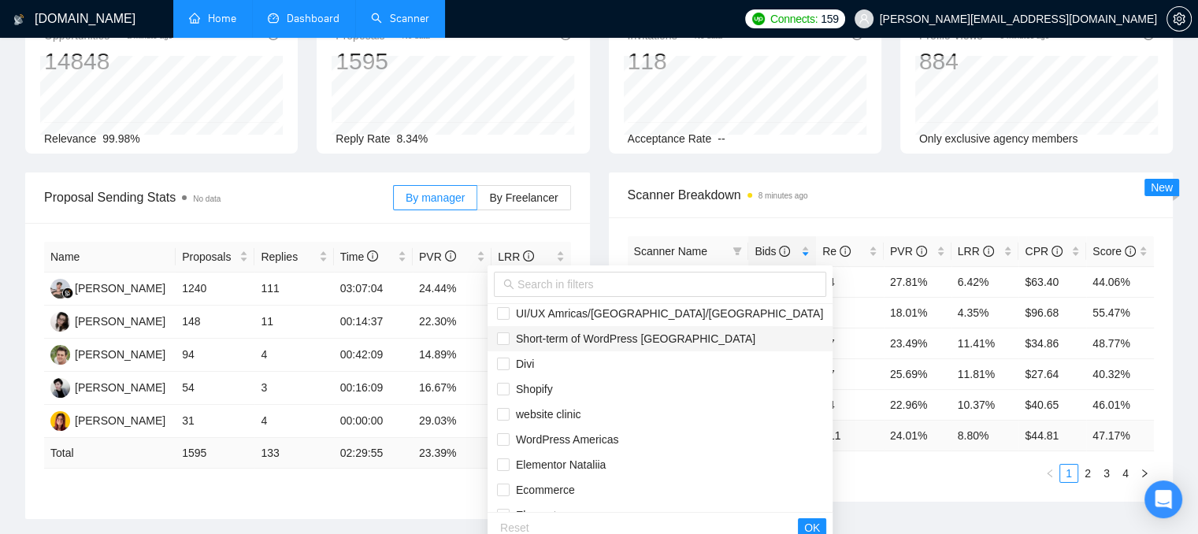
scroll to position [79, 0]
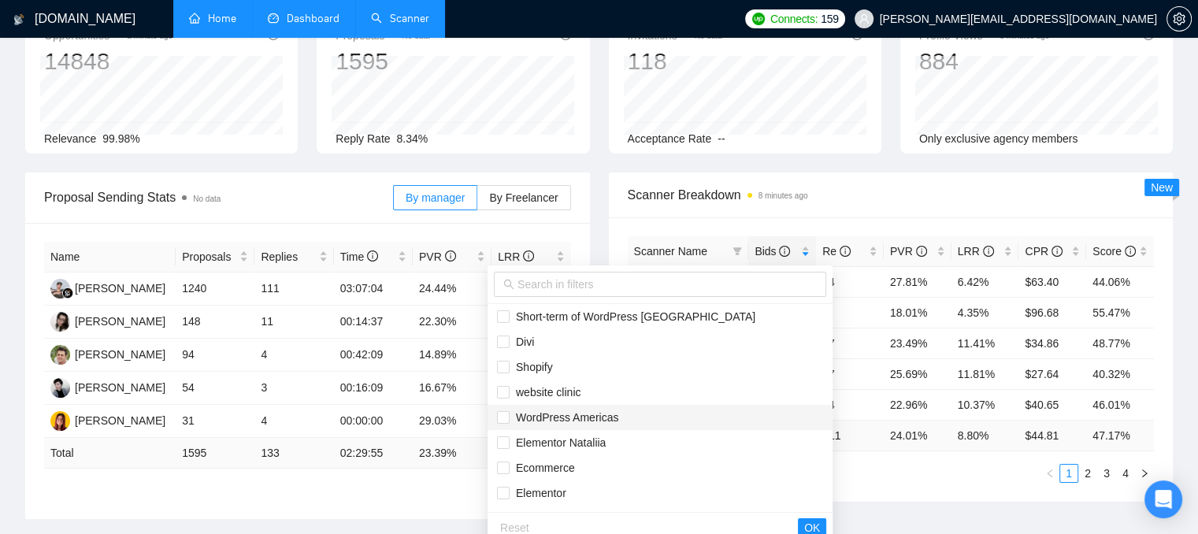
click at [557, 418] on span "WordPress Americas" at bounding box center [563, 417] width 109 height 13
checkbox input "true"
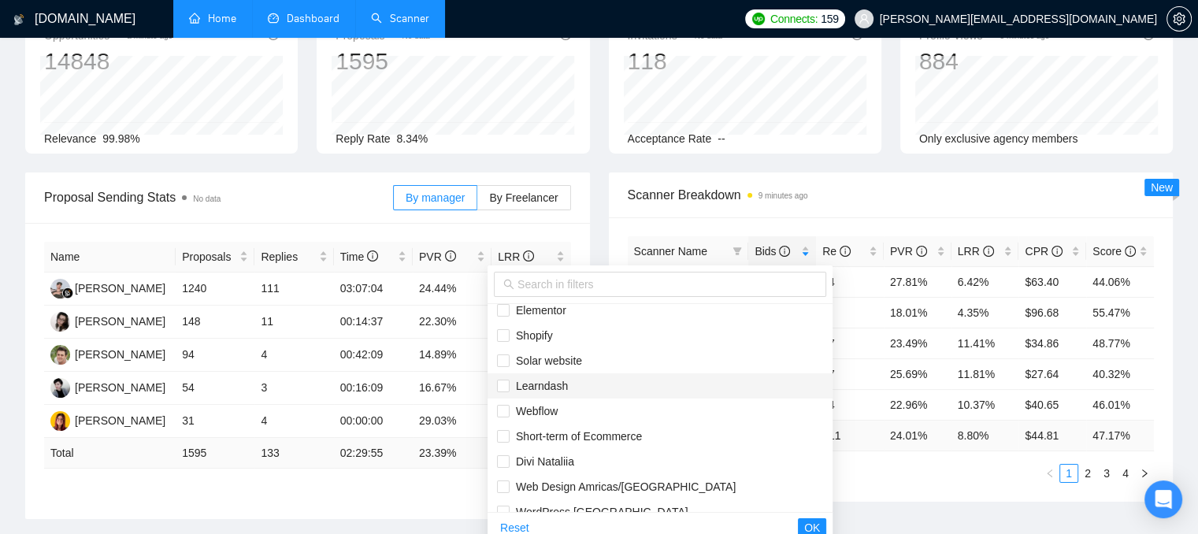
scroll to position [277, 0]
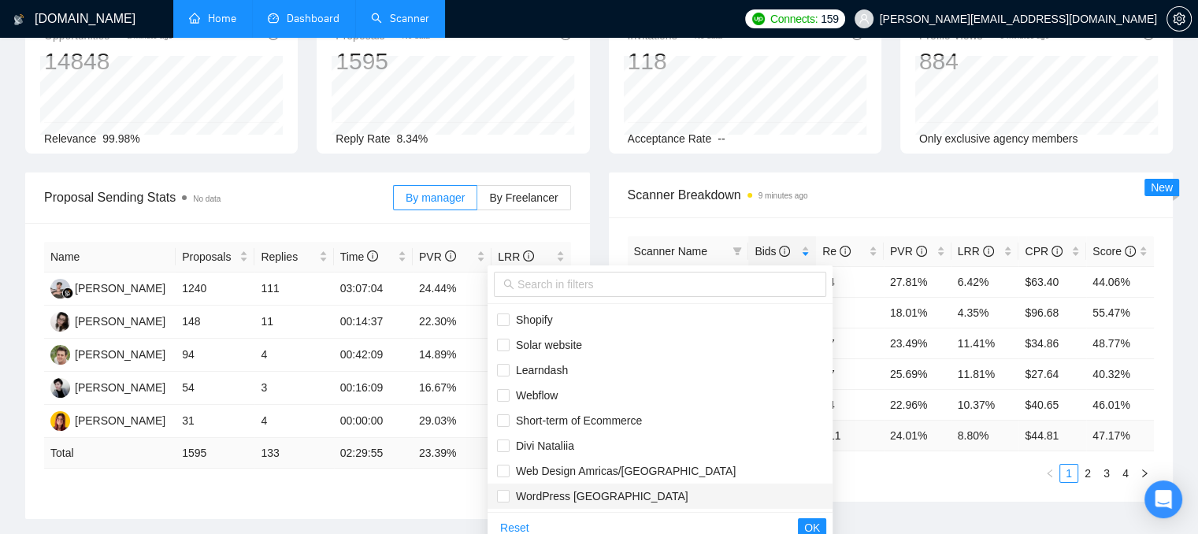
click at [572, 498] on span "WordPress [GEOGRAPHIC_DATA]" at bounding box center [598, 496] width 179 height 13
checkbox input "true"
click at [804, 522] on span "OK" at bounding box center [812, 527] width 16 height 17
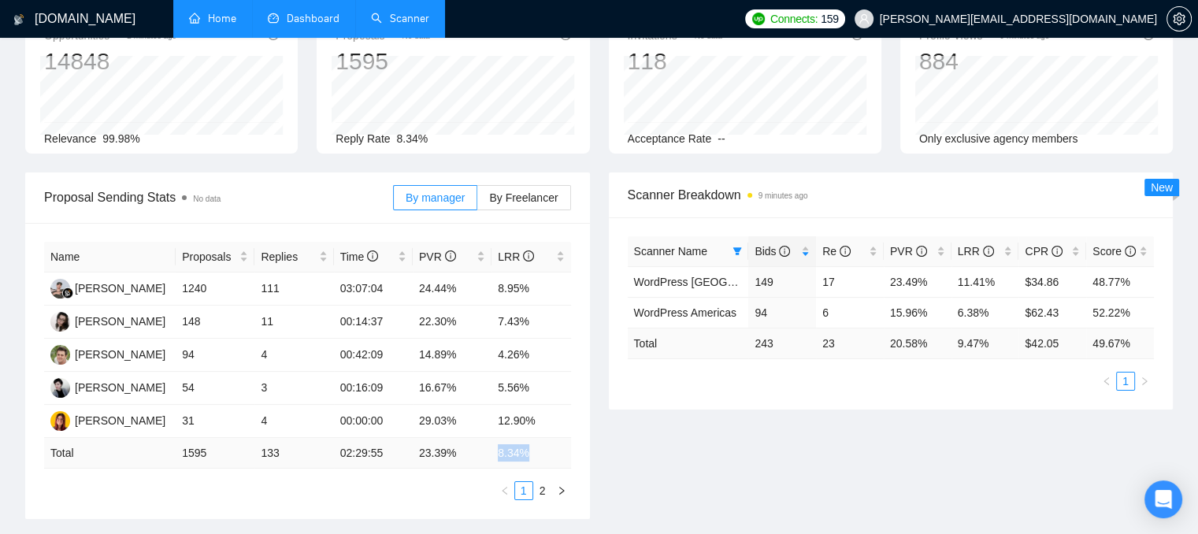
drag, startPoint x: 497, startPoint y: 456, endPoint x: 524, endPoint y: 457, distance: 27.6
click at [524, 457] on td "8.34 %" at bounding box center [530, 453] width 79 height 31
click at [739, 253] on icon "filter" at bounding box center [736, 250] width 9 height 9
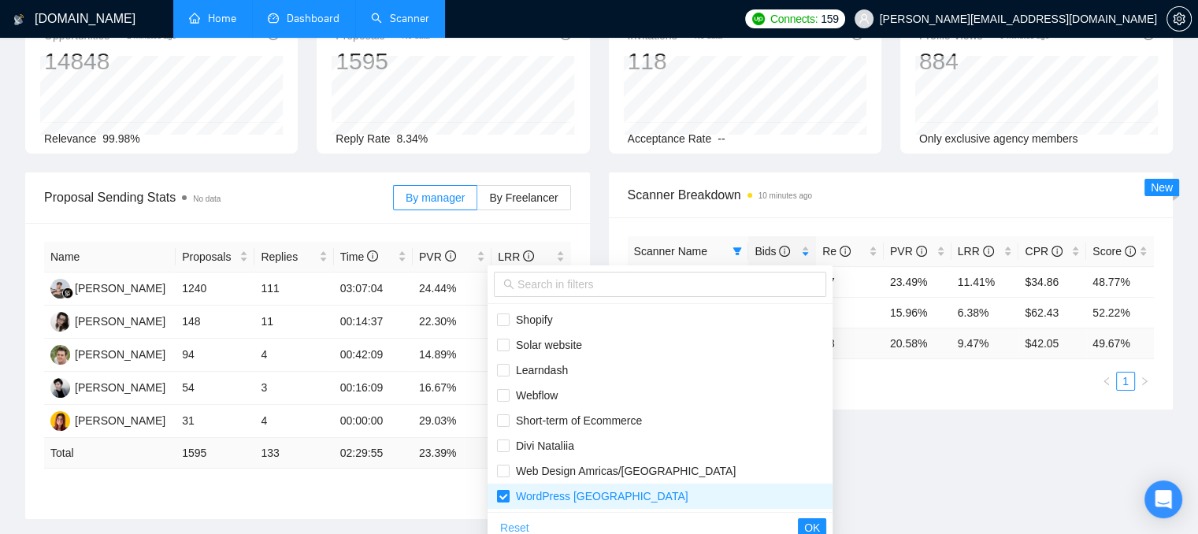
click at [524, 525] on span "Reset" at bounding box center [514, 527] width 29 height 17
checkbox input "false"
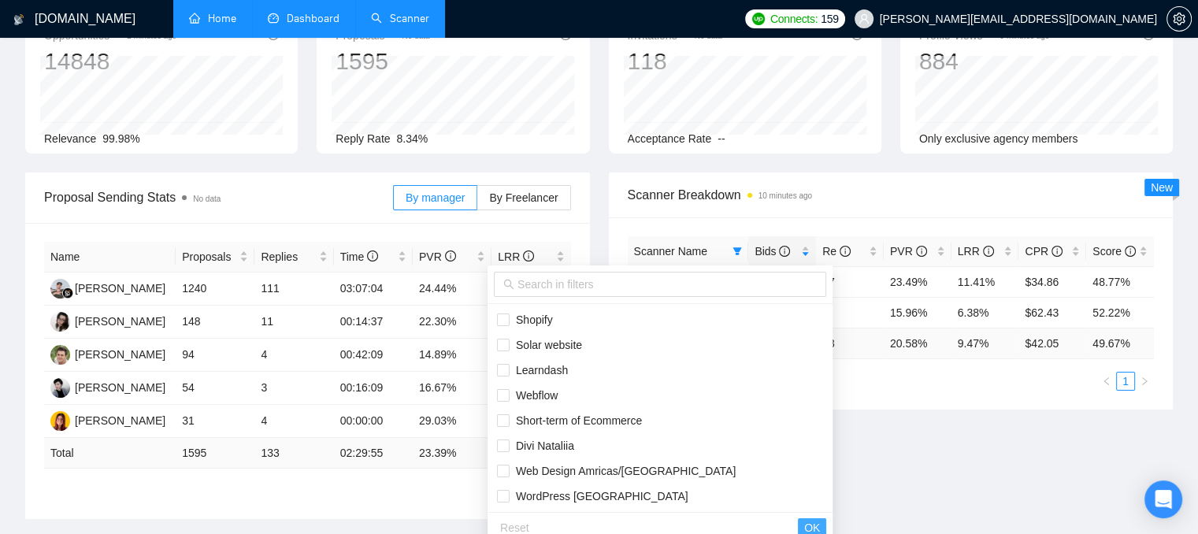
click at [804, 520] on span "OK" at bounding box center [812, 527] width 16 height 17
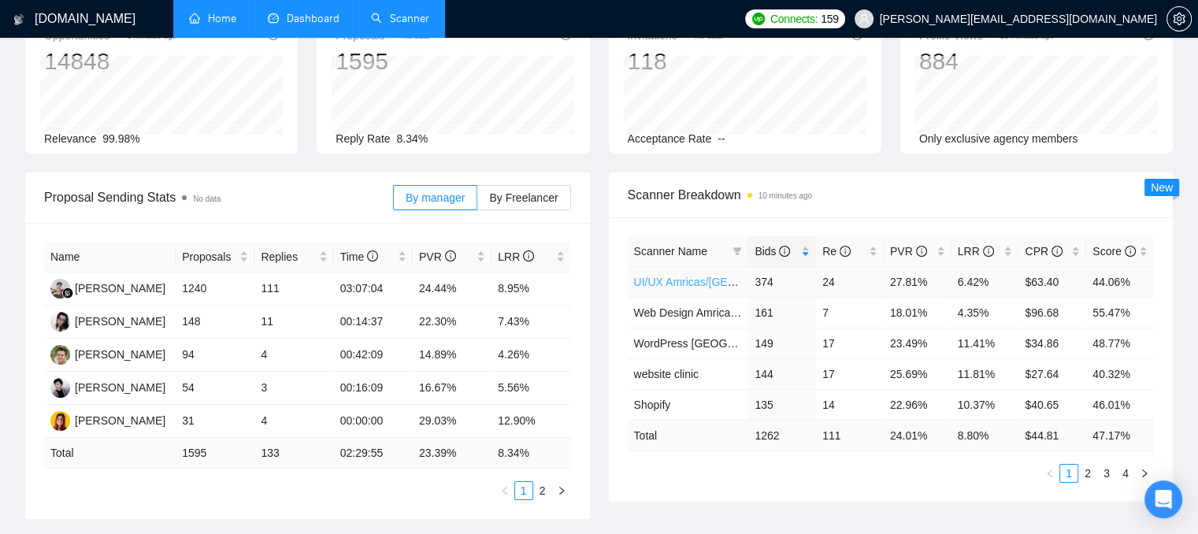
click at [675, 279] on link "UI/UX Amricas/[GEOGRAPHIC_DATA]/[GEOGRAPHIC_DATA]" at bounding box center [787, 282] width 307 height 13
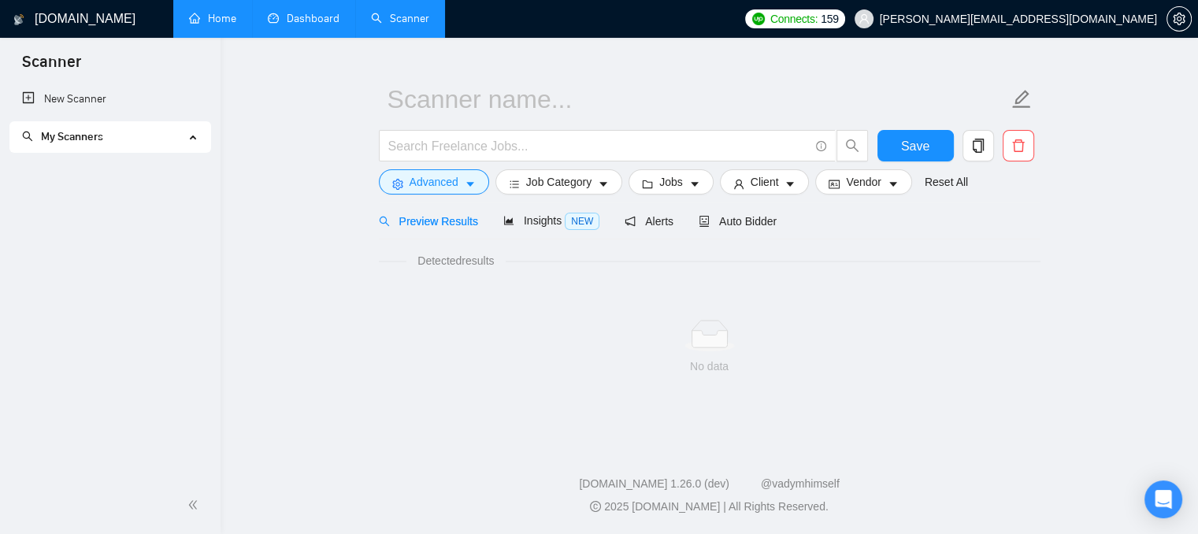
scroll to position [28, 0]
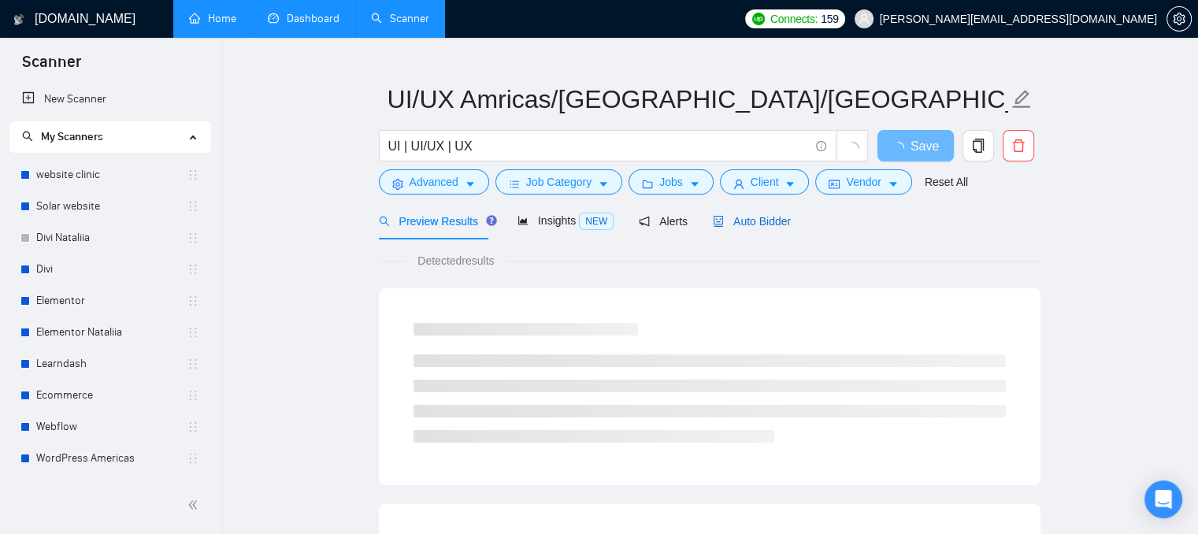
click at [727, 224] on span "Auto Bidder" at bounding box center [752, 221] width 78 height 13
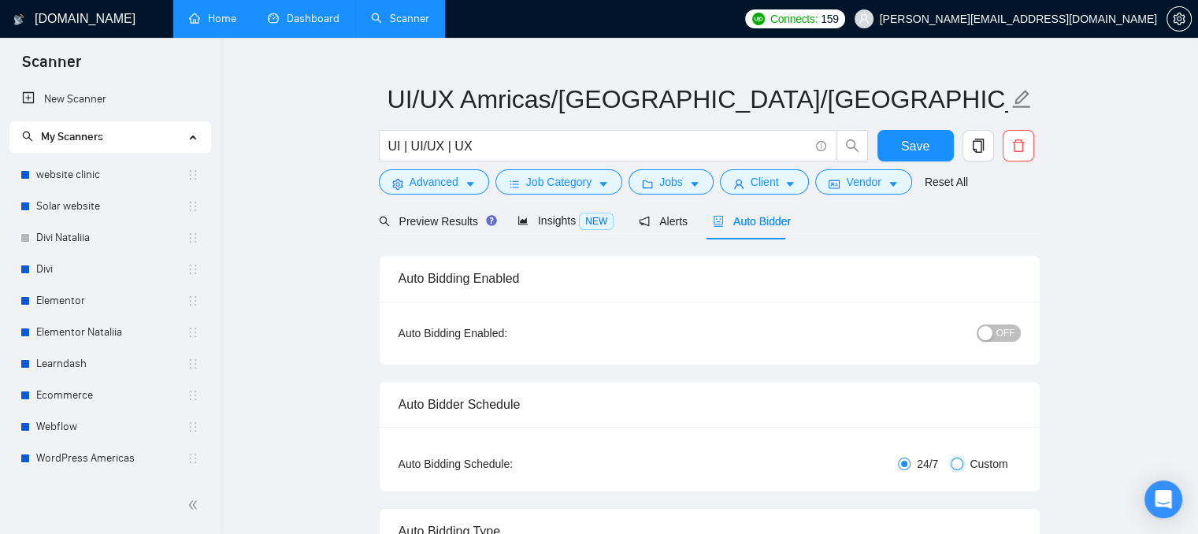
click at [958, 464] on input "Custom" at bounding box center [956, 463] width 13 height 13
radio input "true"
radio input "false"
checkbox input "true"
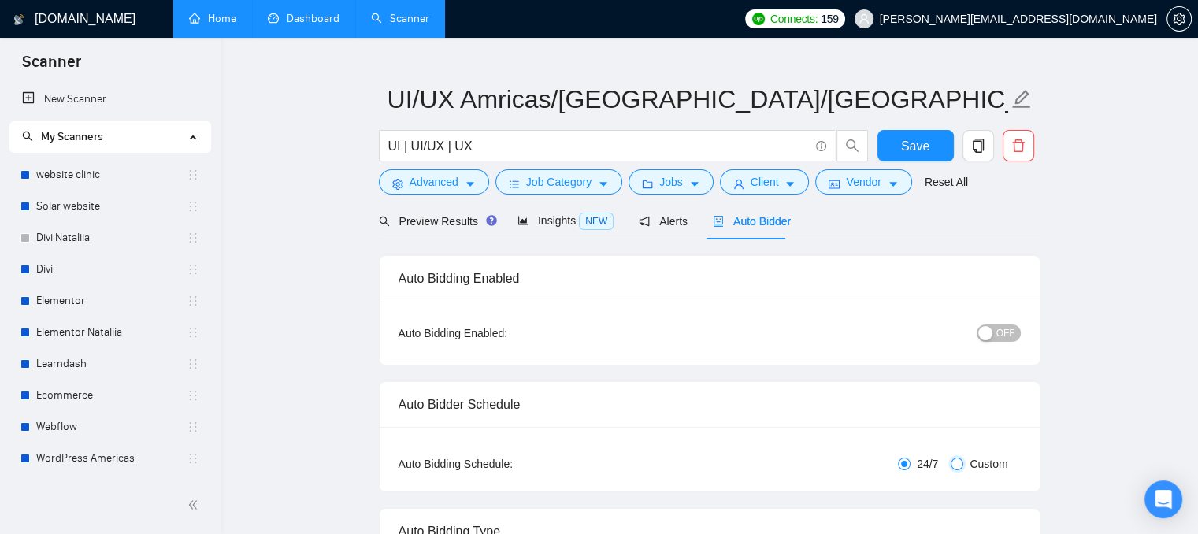
checkbox input "true"
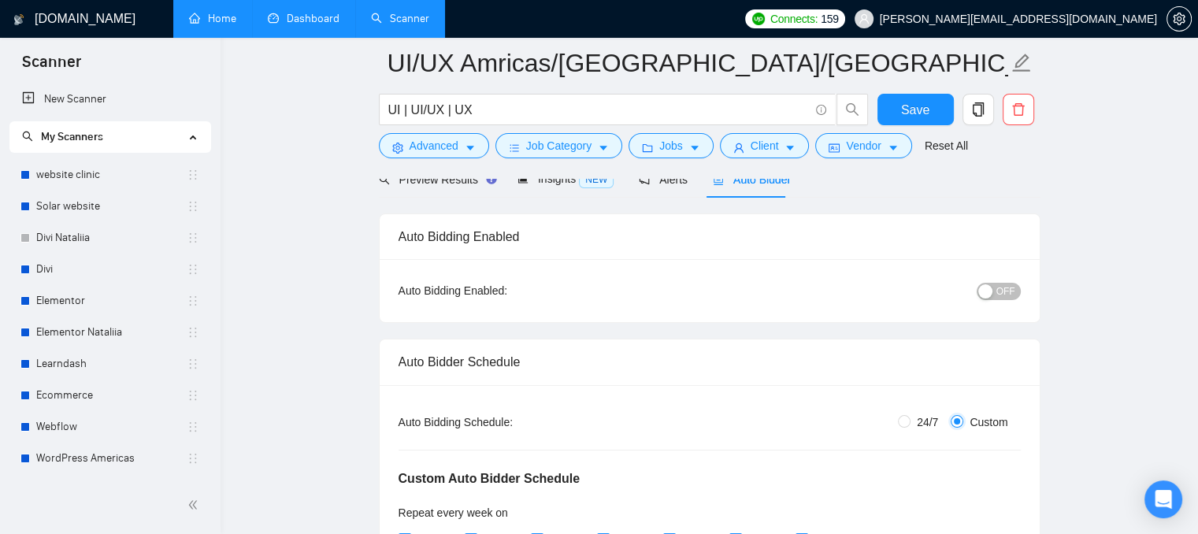
scroll to position [265, 0]
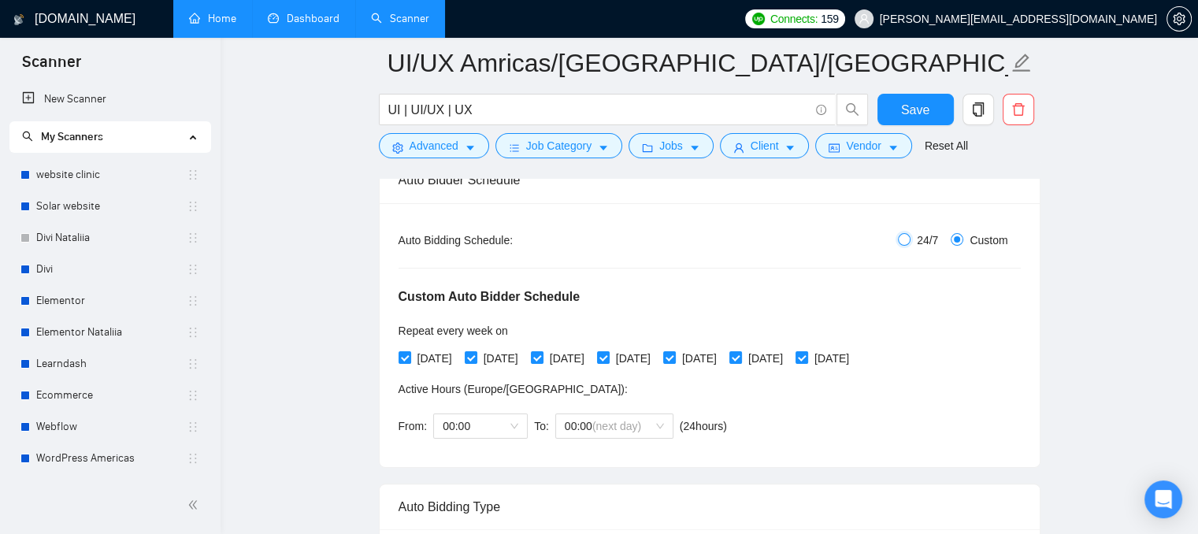
click at [904, 240] on input "24/7" at bounding box center [904, 239] width 13 height 13
radio input "true"
radio input "false"
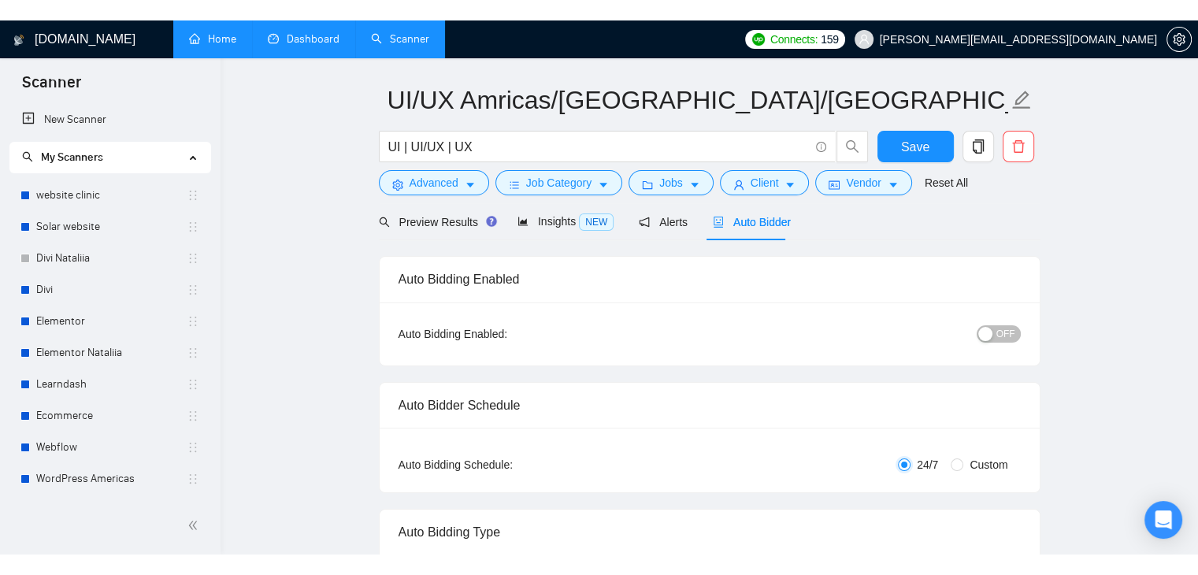
scroll to position [0, 0]
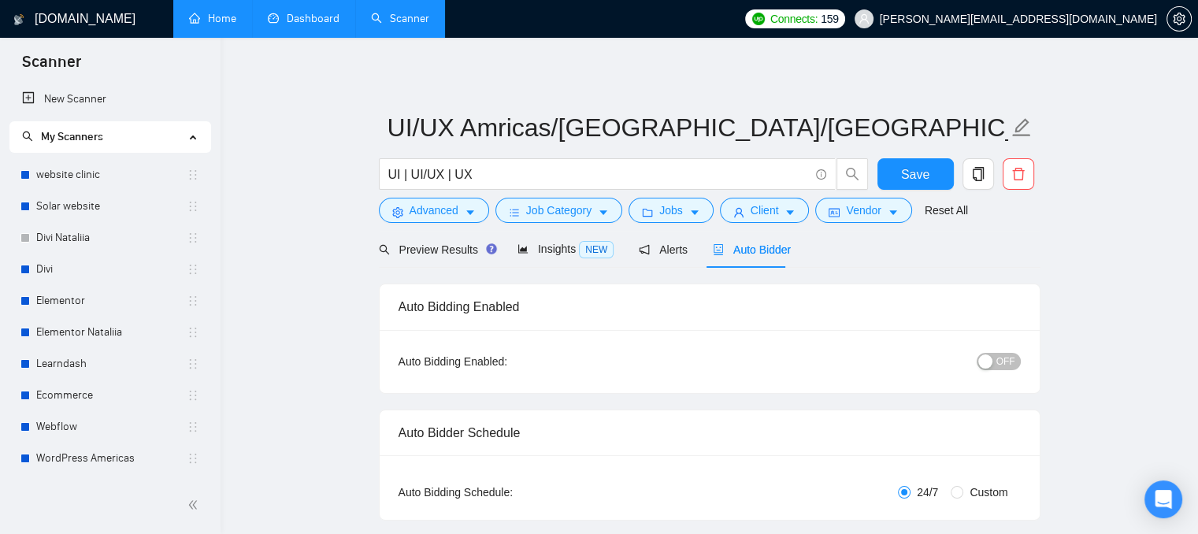
click at [230, 25] on link "Home" at bounding box center [212, 18] width 47 height 13
